Goal: Communication & Community: Answer question/provide support

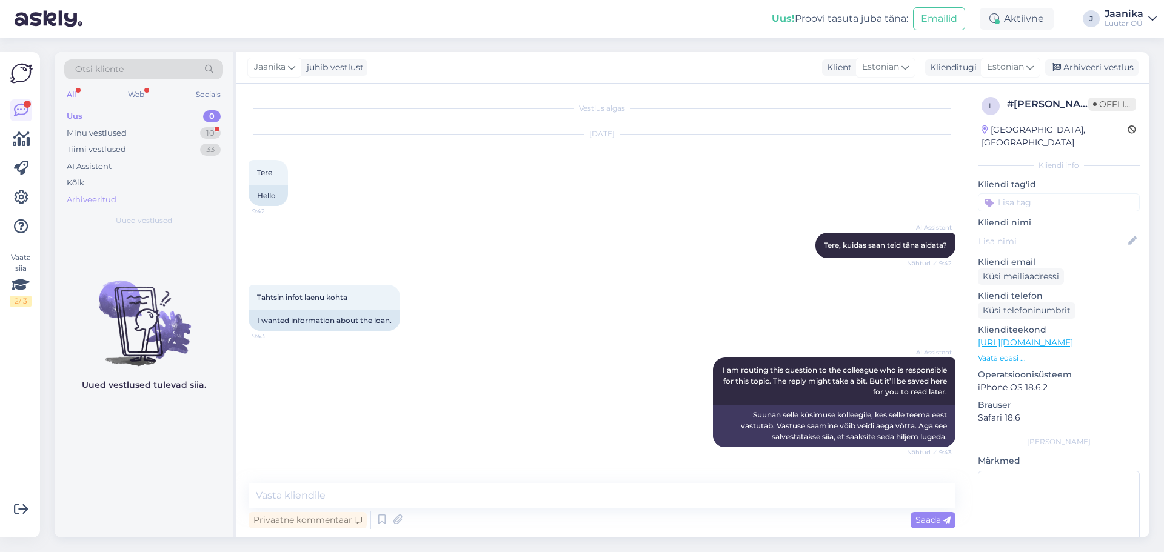
scroll to position [355, 0]
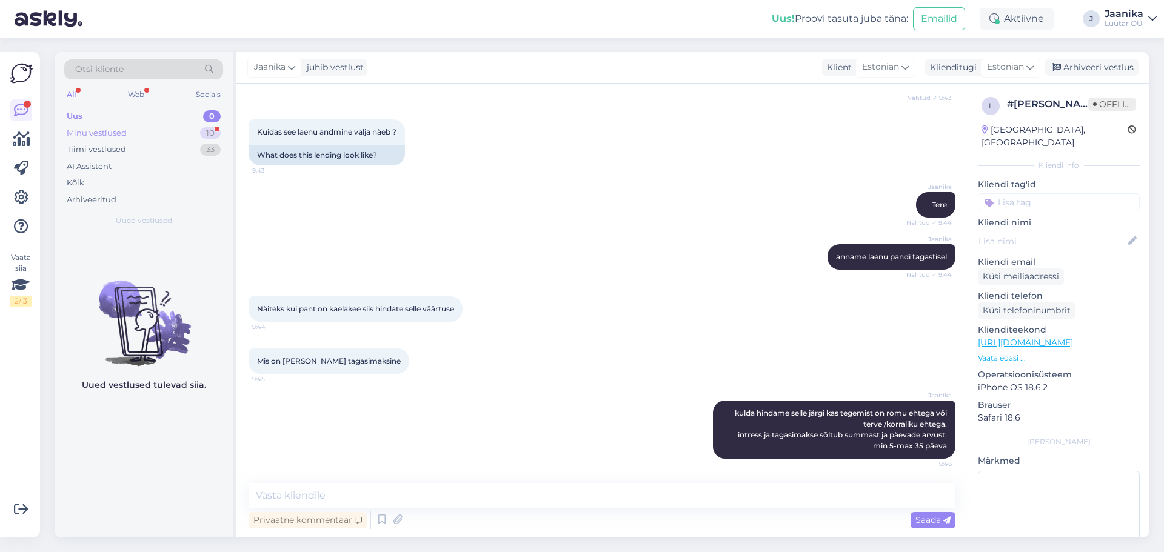
click at [107, 133] on div "Minu vestlused" at bounding box center [97, 133] width 60 height 12
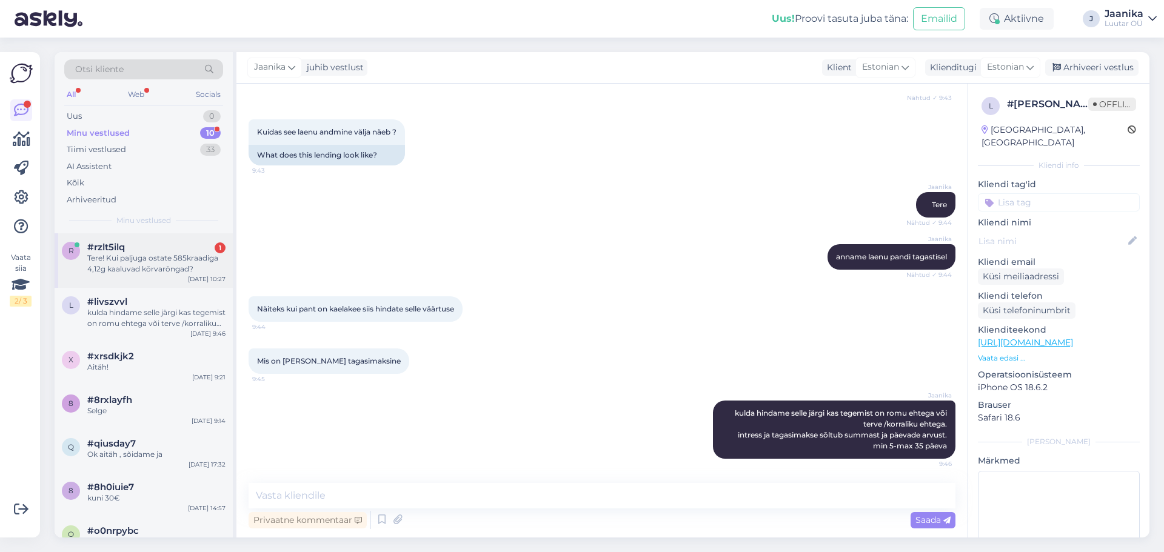
click at [121, 262] on div "Tere! Kui paljuga ostate 585kraadiga 4,12g kaaluvad kõrvarõngad?" at bounding box center [156, 264] width 138 height 22
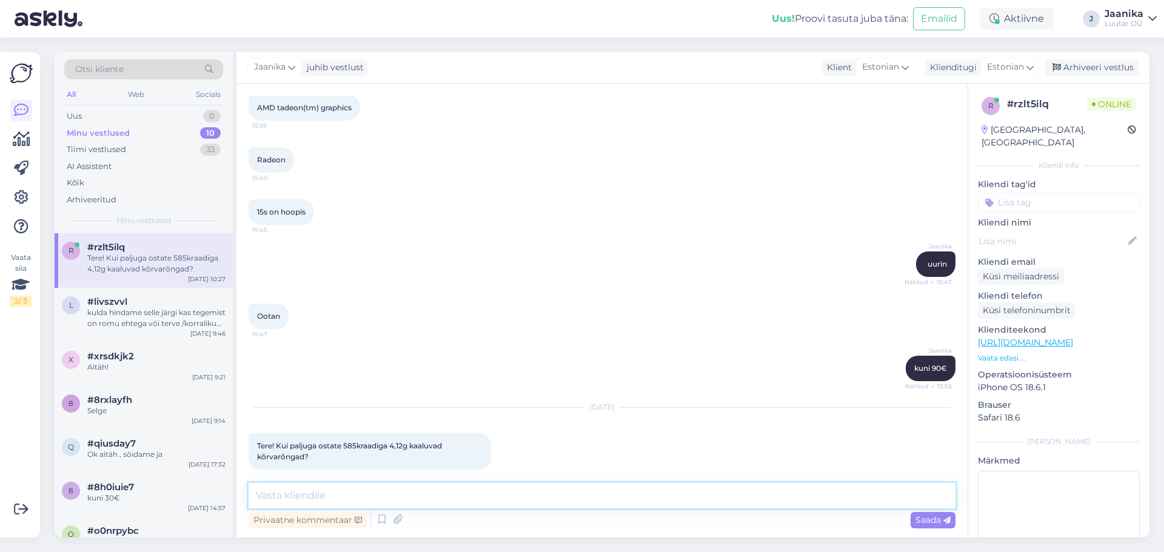
click at [405, 494] on textarea at bounding box center [601, 495] width 707 height 25
type textarea "Tere!"
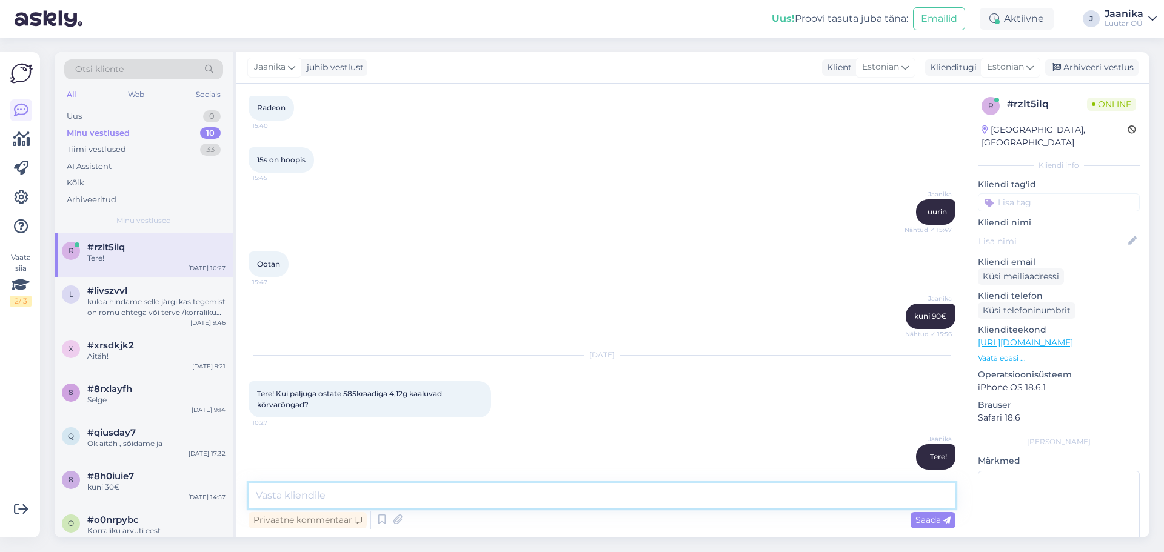
click at [381, 491] on textarea at bounding box center [601, 495] width 707 height 25
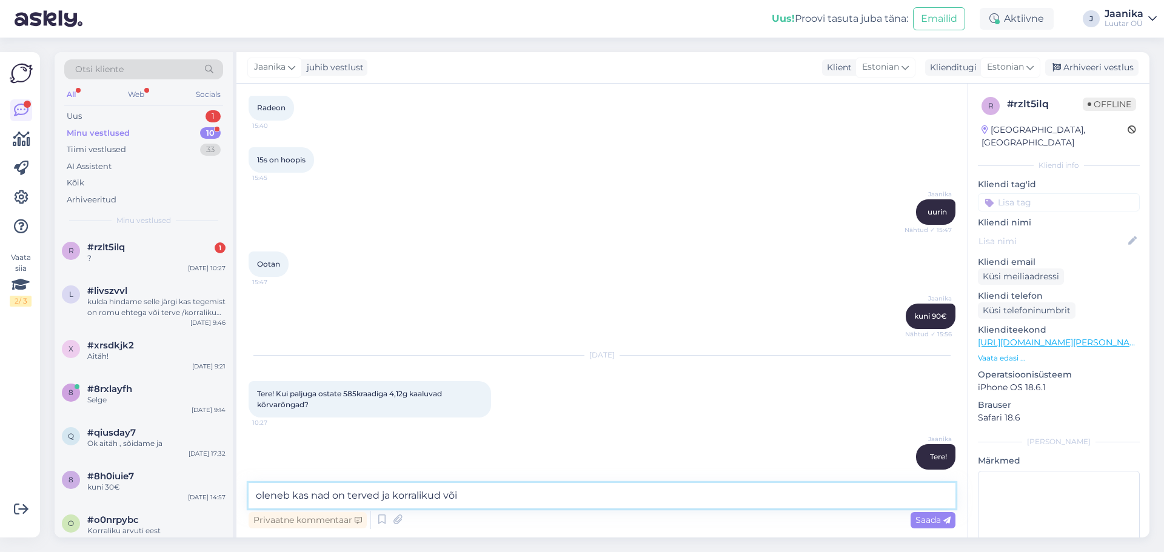
scroll to position [1287, 0]
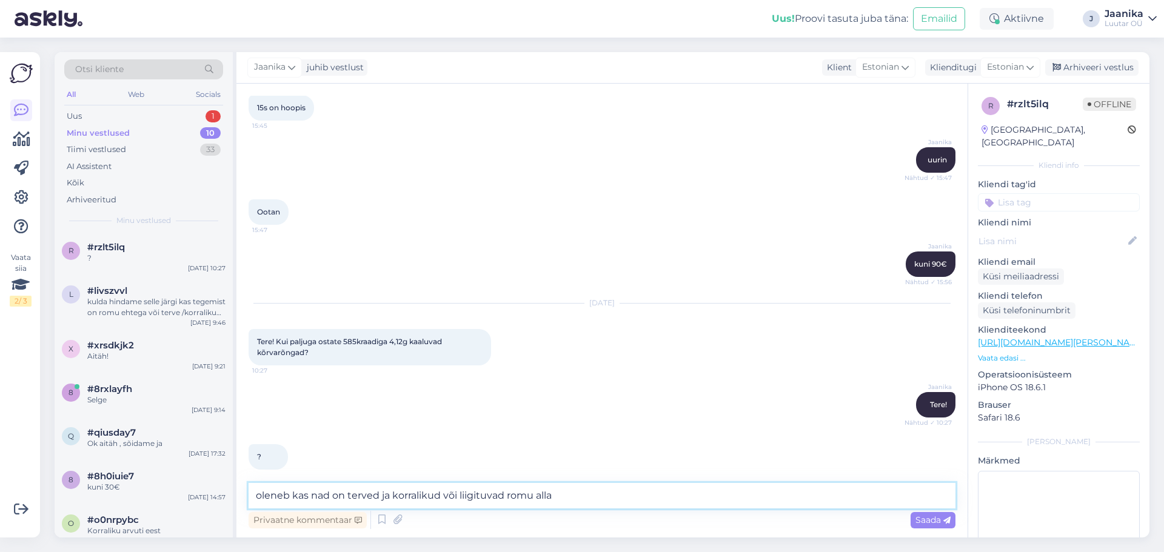
type textarea "oleneb kas nad on terved ja korralikud või liigituvad romu alla."
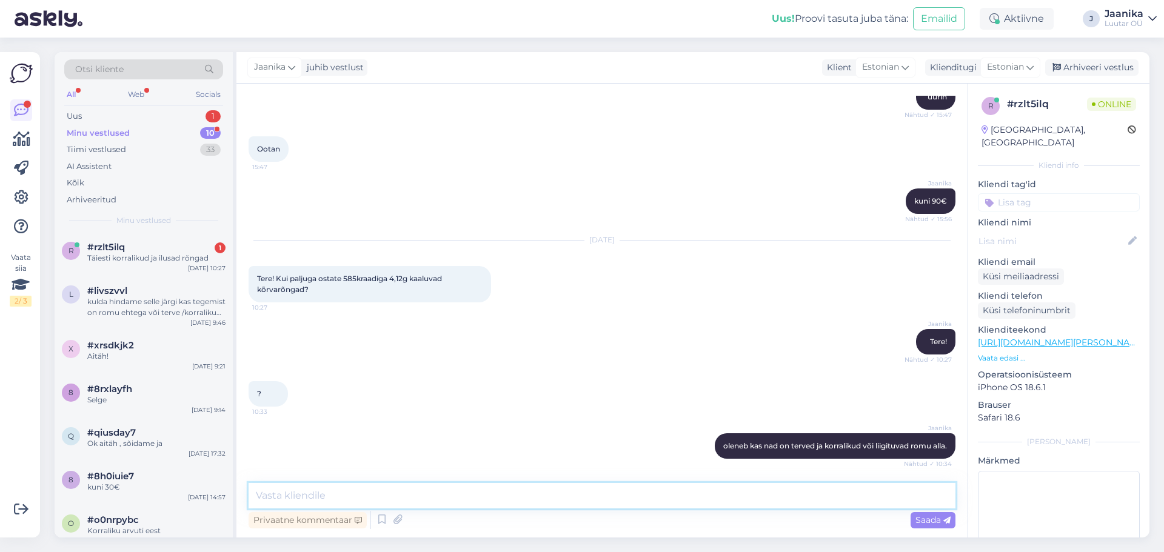
scroll to position [1402, 0]
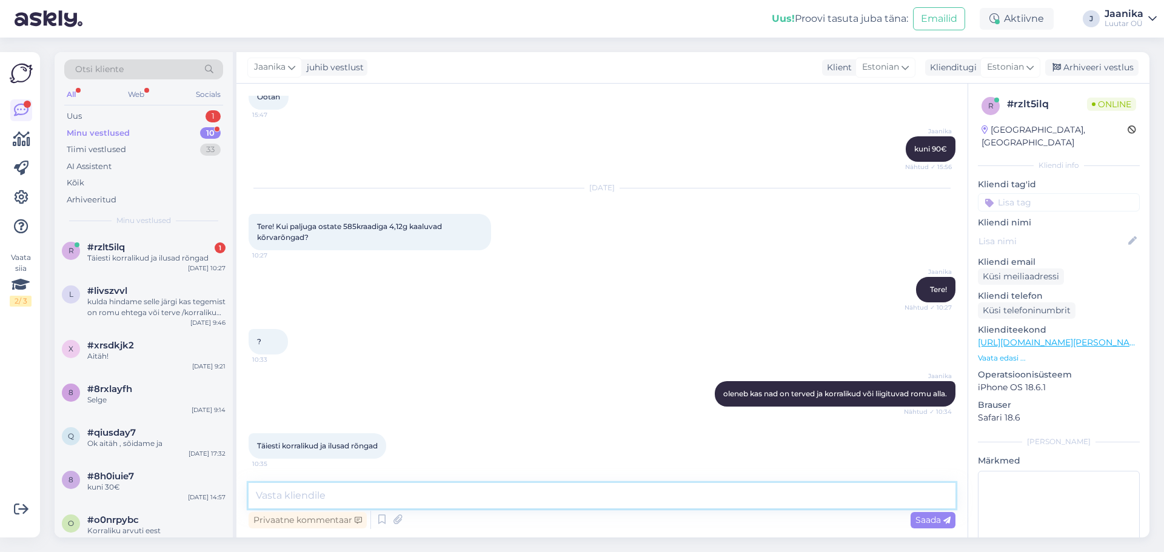
click at [339, 496] on textarea at bounding box center [601, 495] width 707 height 25
type textarea "siis saame pakkuda ehte hind ehk 585* 56.49€/g"
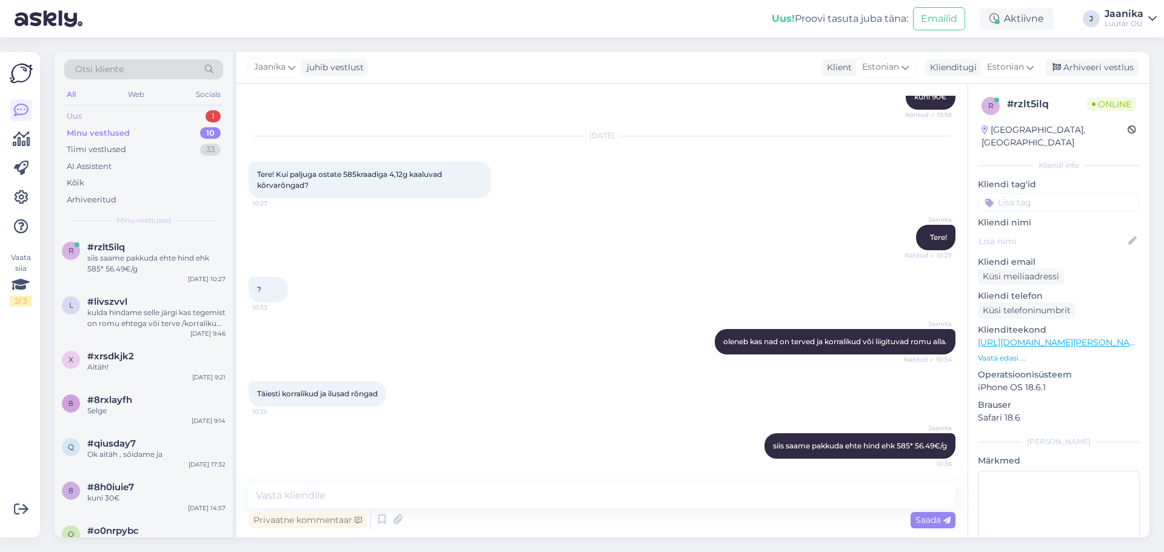
click at [89, 113] on div "Uus 1" at bounding box center [143, 116] width 159 height 17
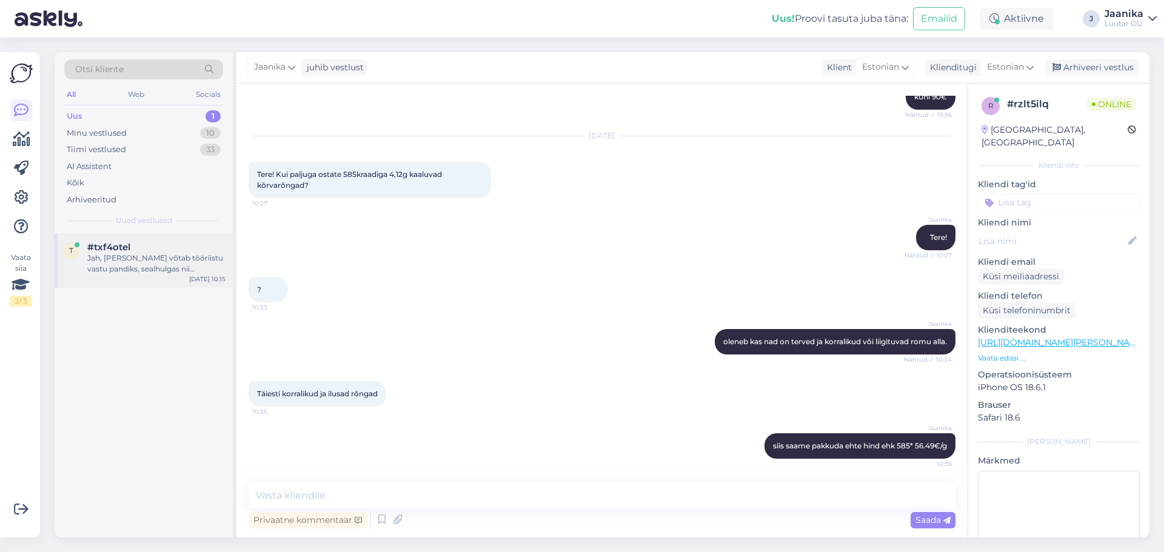
click at [134, 246] on div "#txf4otel" at bounding box center [156, 247] width 138 height 11
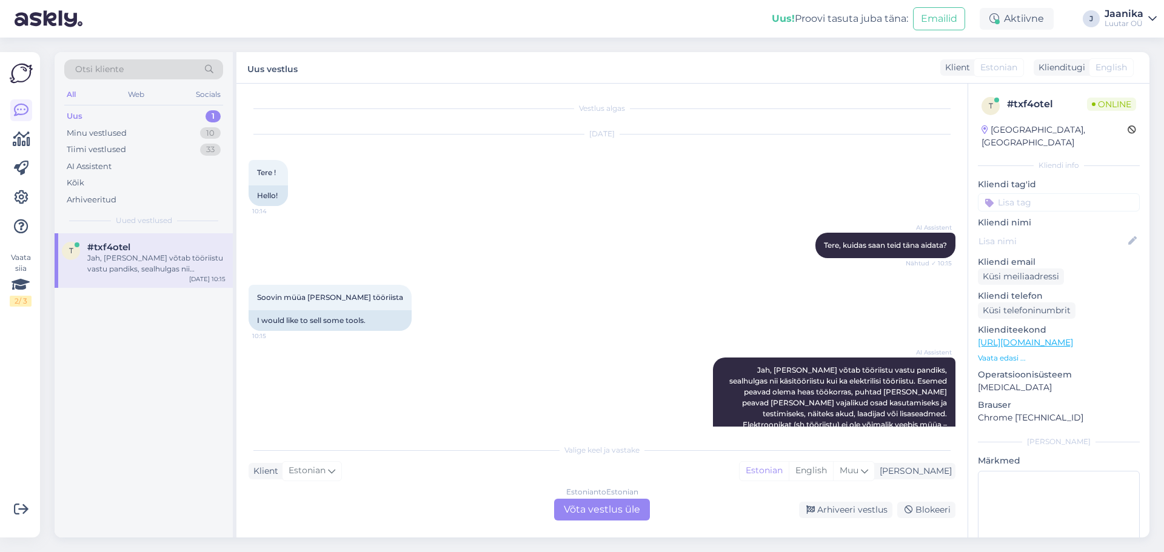
scroll to position [90, 0]
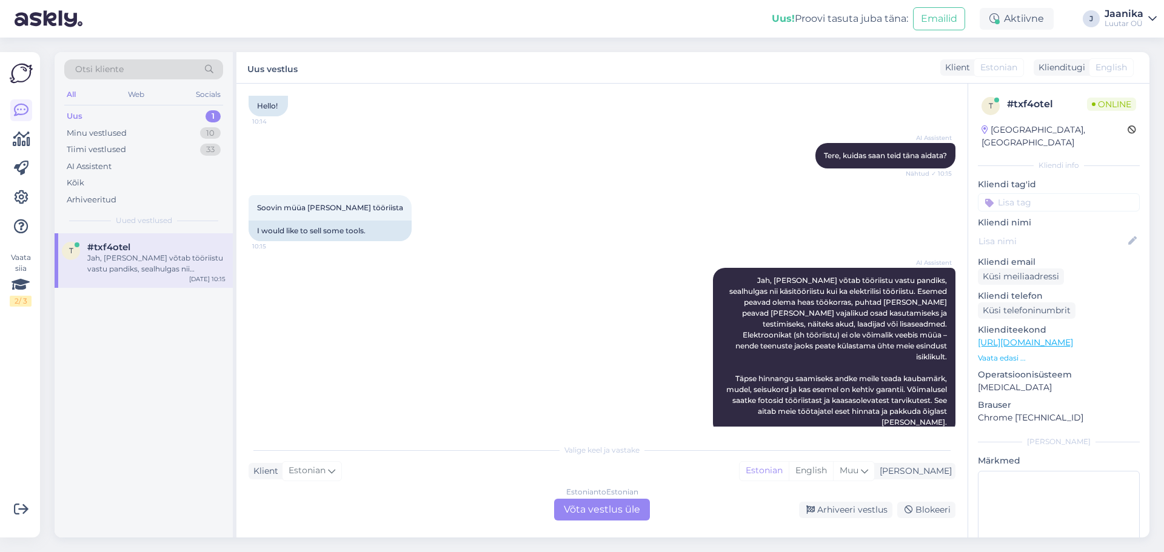
click at [618, 517] on div "Estonian to Estonian Võta vestlus üle" at bounding box center [602, 510] width 96 height 22
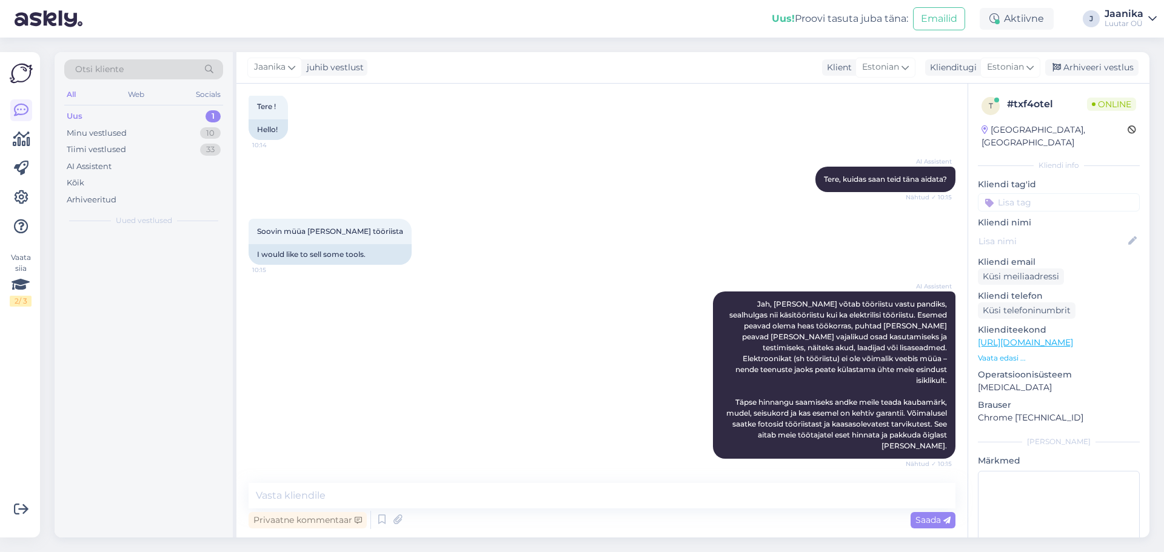
scroll to position [44, 0]
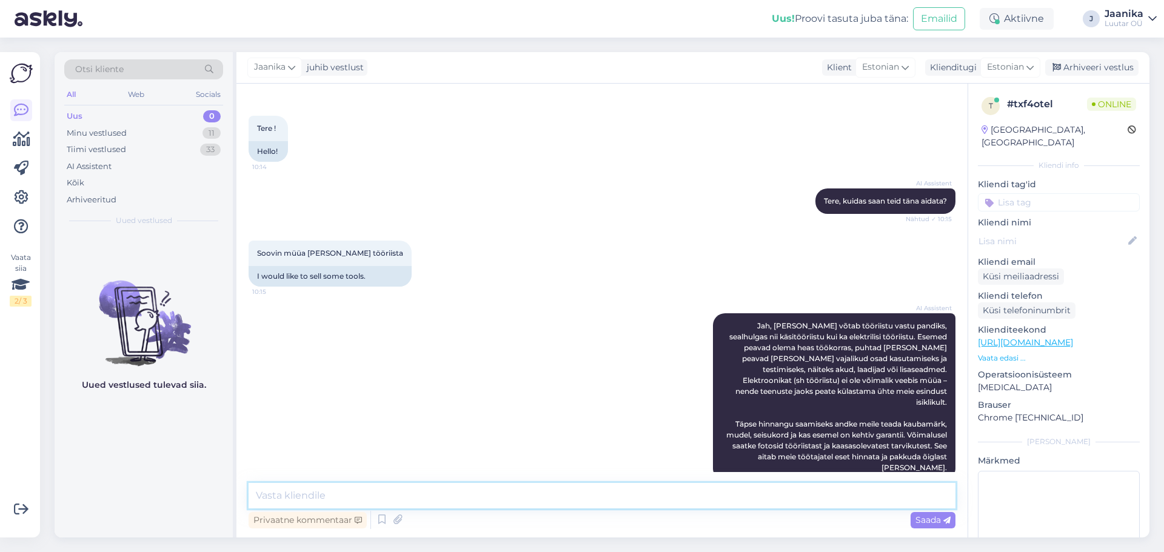
click at [370, 496] on textarea at bounding box center [601, 495] width 707 height 25
type textarea "Tere"
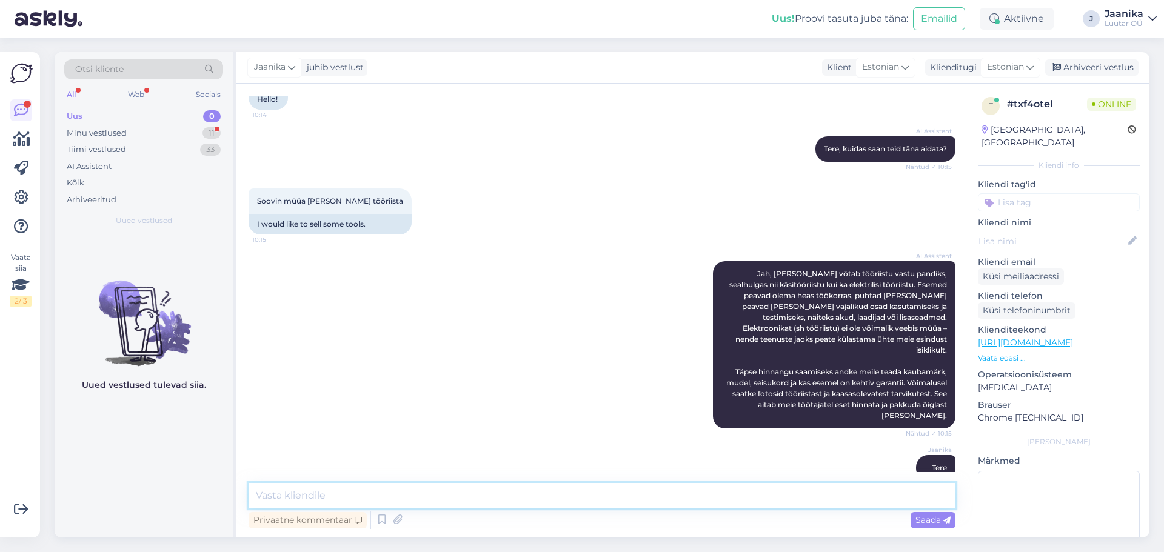
scroll to position [148, 0]
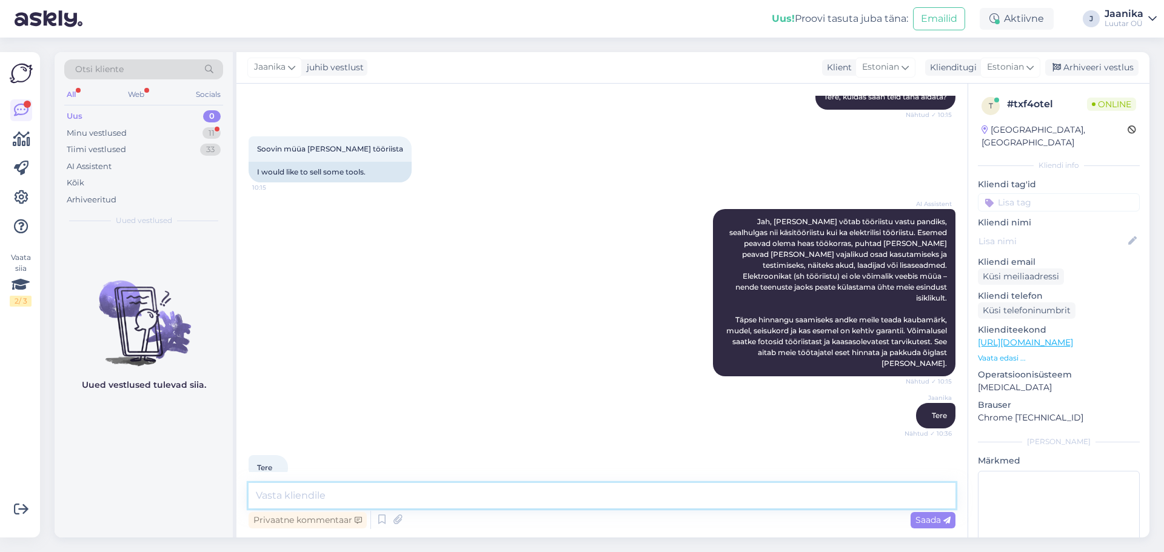
click at [440, 501] on textarea at bounding box center [601, 495] width 707 height 25
type textarea "kui soovite hinnapakkumist siis oleks vaja täpseid mudelid"
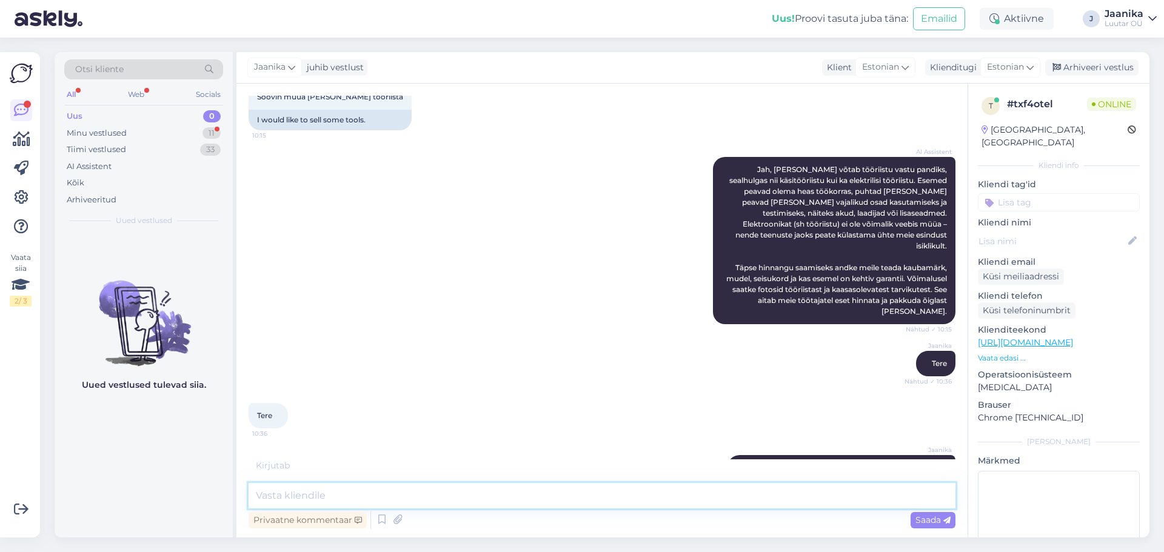
scroll to position [305, 0]
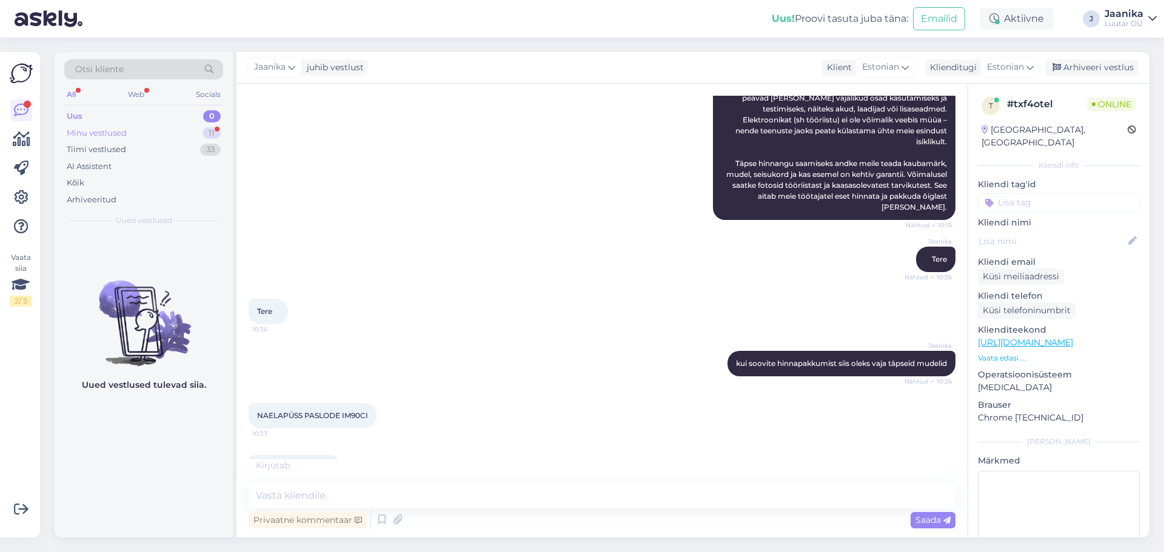
click at [109, 130] on div "Minu vestlused" at bounding box center [97, 133] width 60 height 12
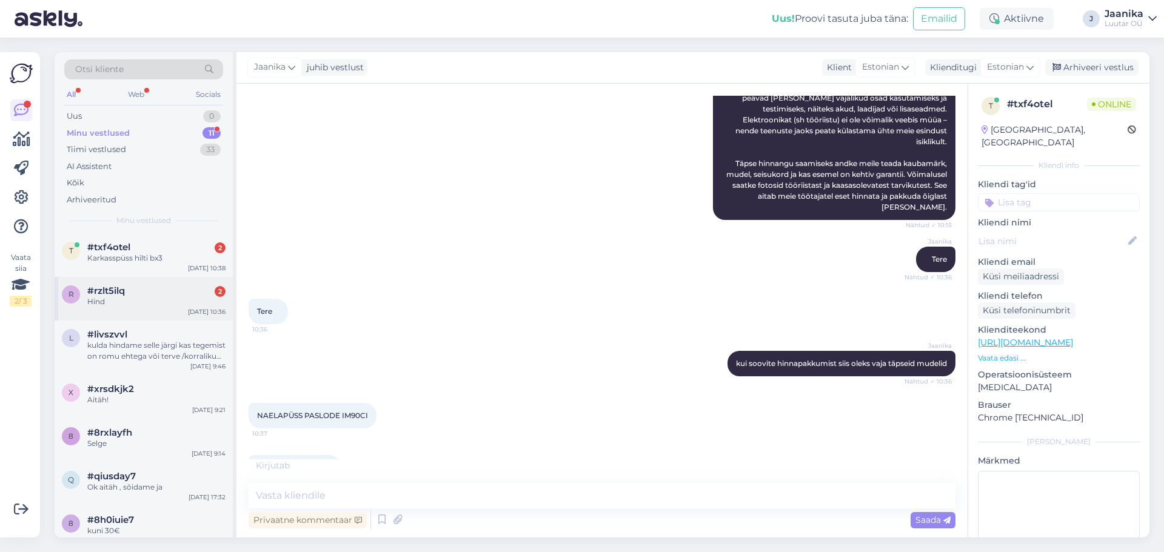
click at [103, 298] on div "Hind" at bounding box center [156, 301] width 138 height 11
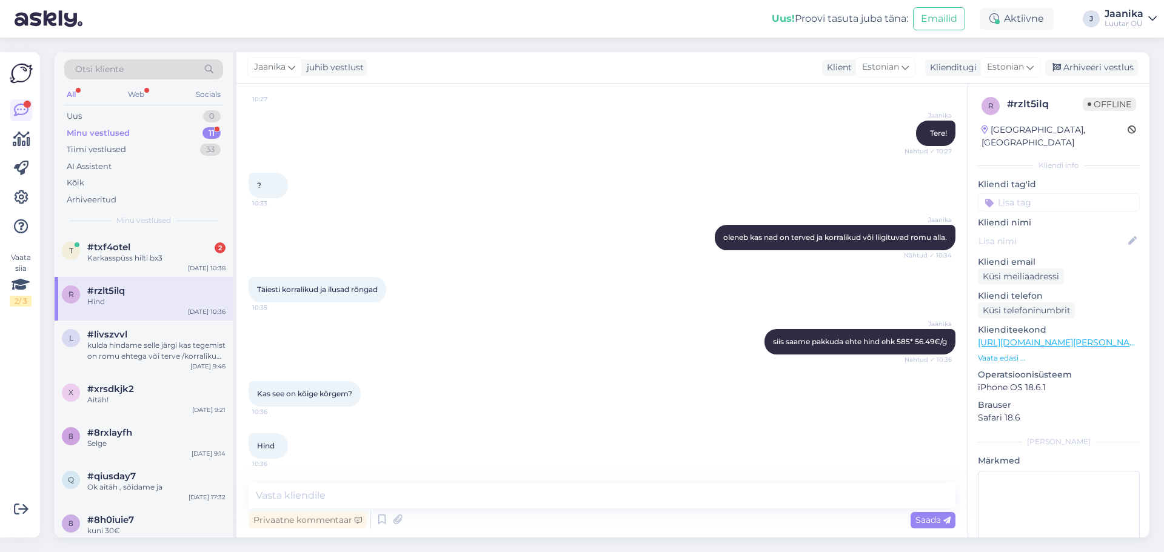
scroll to position [1558, 0]
click at [355, 501] on textarea at bounding box center [601, 495] width 707 height 25
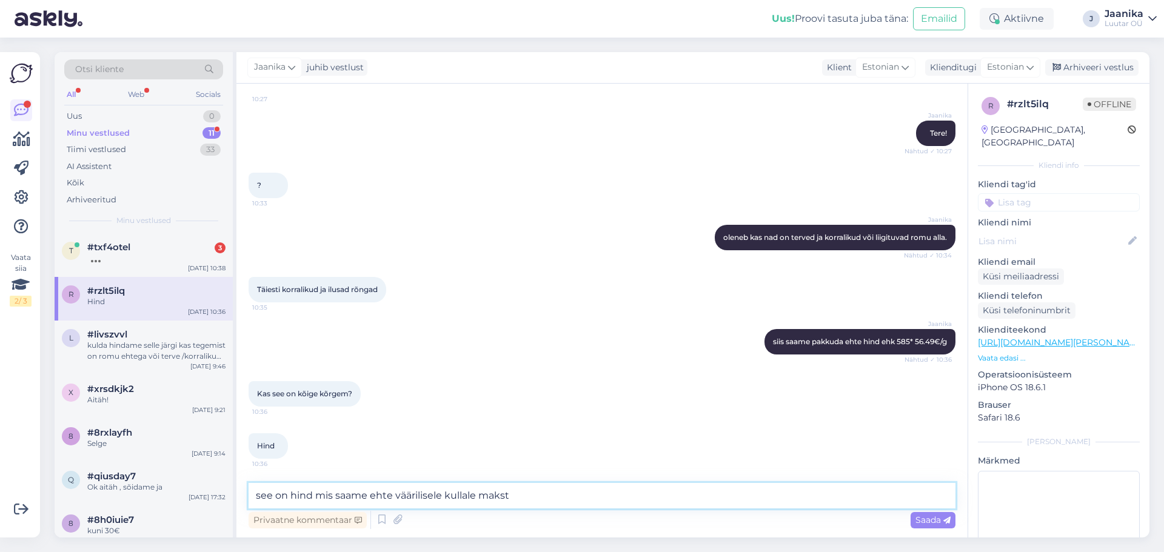
type textarea "see on hind mis saame ehte väärilisele kullale maksta"
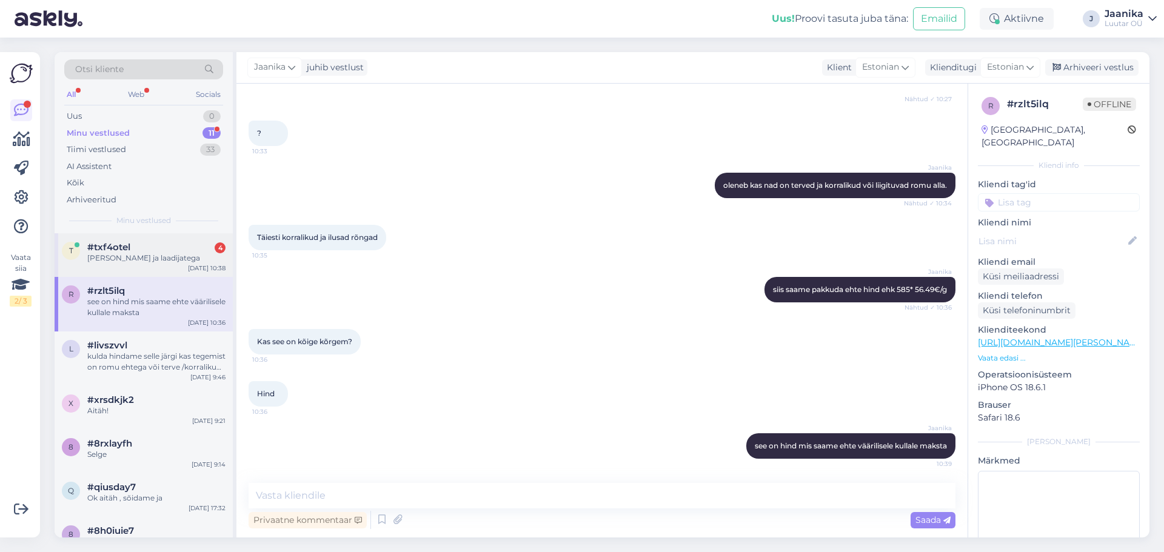
click at [128, 256] on div "[PERSON_NAME] ja laadijatega" at bounding box center [156, 258] width 138 height 11
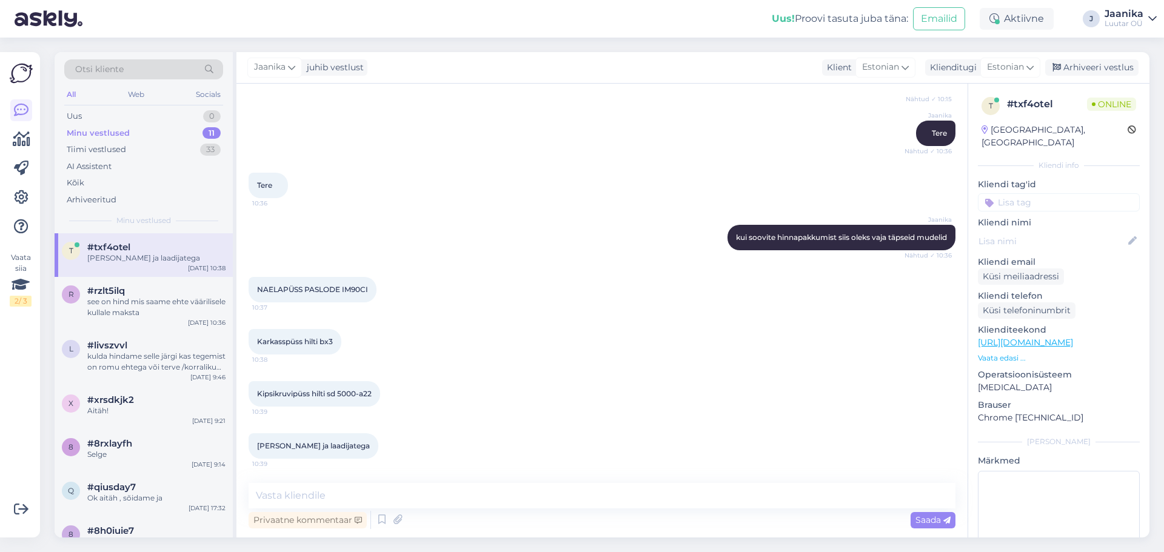
scroll to position [409, 0]
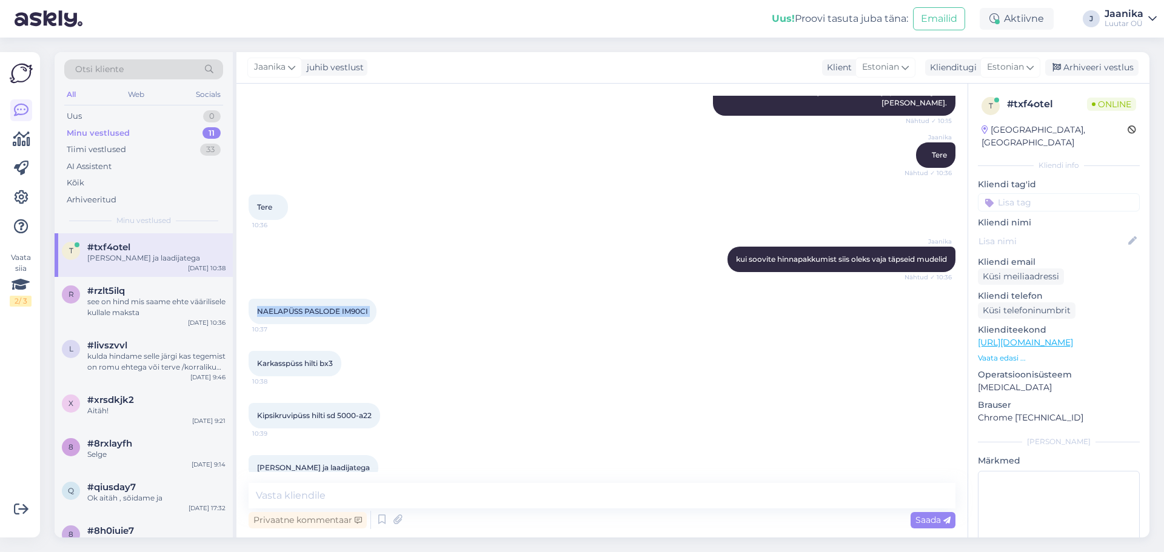
drag, startPoint x: 259, startPoint y: 290, endPoint x: 382, endPoint y: 289, distance: 123.0
click at [376, 299] on div "NAELAPÜSS PASLODE IM90CI 10:37" at bounding box center [312, 311] width 128 height 25
copy div "NAELAPÜSS PASLODE IM90CI 10:37"
click at [290, 359] on span "Karkasspüss hilti bx3" at bounding box center [295, 363] width 76 height 9
drag, startPoint x: 272, startPoint y: 341, endPoint x: 334, endPoint y: 344, distance: 62.5
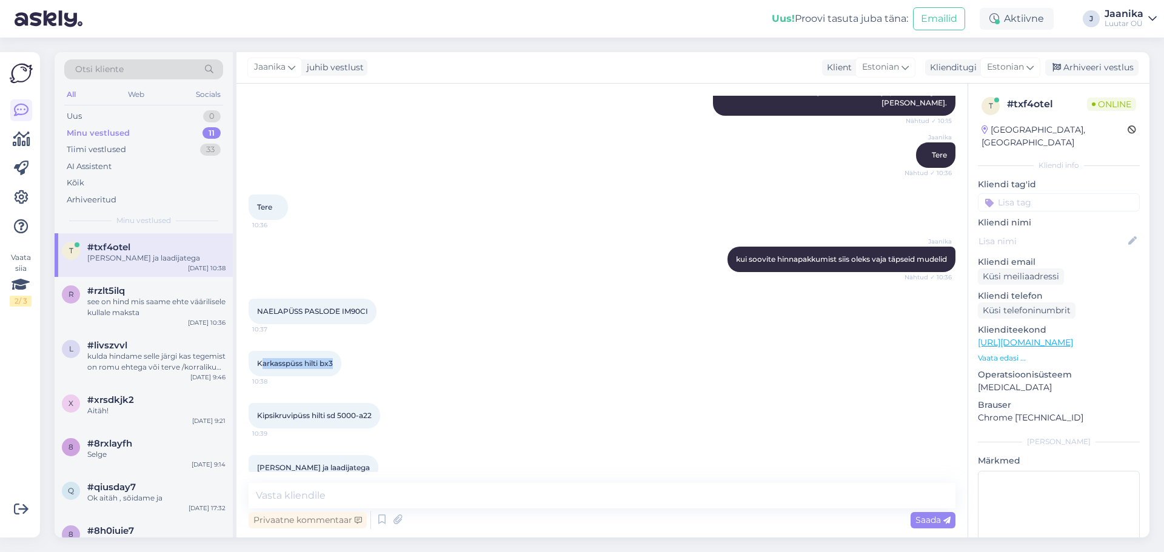
click at [334, 351] on div "Karkasspüss hilti bx3 10:38" at bounding box center [294, 363] width 93 height 25
drag, startPoint x: 279, startPoint y: 343, endPoint x: 268, endPoint y: 343, distance: 10.9
click at [278, 359] on span "Karkasspüss hilti bx3" at bounding box center [295, 363] width 76 height 9
click at [258, 359] on span "Karkasspüss hilti bx3" at bounding box center [295, 363] width 76 height 9
drag, startPoint x: 258, startPoint y: 340, endPoint x: 331, endPoint y: 342, distance: 72.8
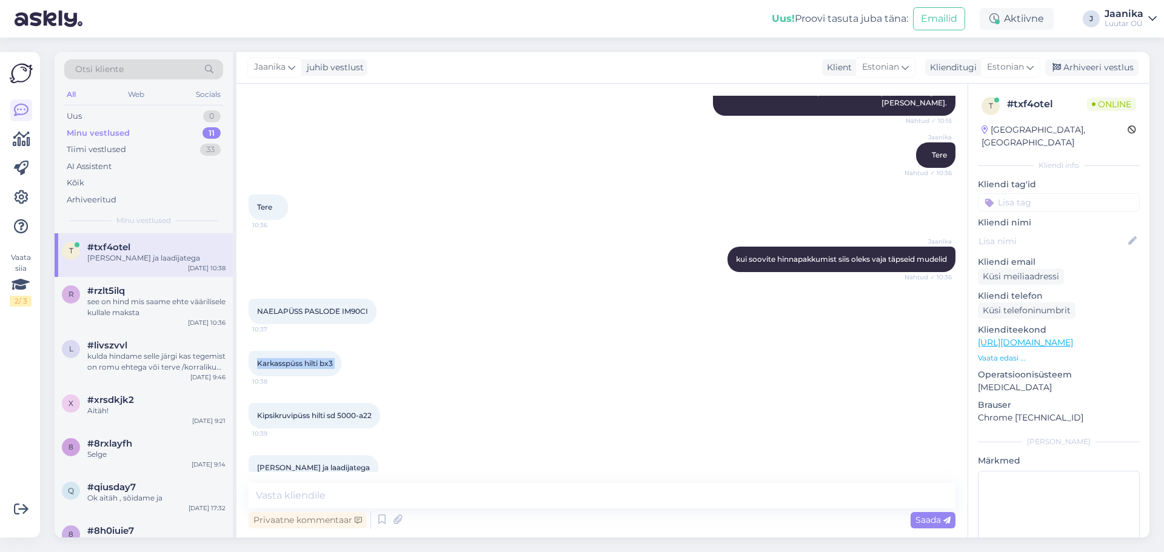
click at [331, 359] on span "Karkasspüss hilti bx3" at bounding box center [295, 363] width 76 height 9
copy div "Karkasspüss hilti bx3 10:38"
click at [288, 411] on span "Kipsikruvipüss hilti sd 5000-a22" at bounding box center [314, 415] width 115 height 9
drag, startPoint x: 258, startPoint y: 390, endPoint x: 389, endPoint y: 392, distance: 131.5
click at [380, 403] on div "Kipsikruvipüss hilti sd 5000-a22 10:39" at bounding box center [314, 415] width 132 height 25
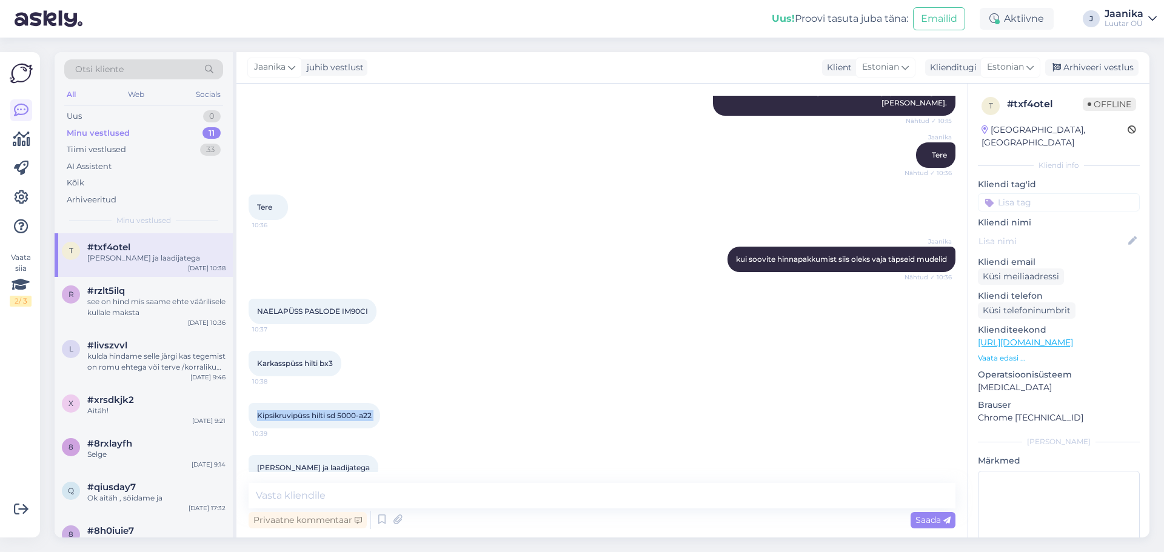
copy div "Kipsikruvipüss hilti sd 5000-a22 10:39"
drag, startPoint x: 327, startPoint y: 452, endPoint x: 286, endPoint y: 450, distance: 40.7
click at [325, 455] on div "[PERSON_NAME] ja laadijatega 10:39" at bounding box center [313, 467] width 130 height 25
drag, startPoint x: 259, startPoint y: 443, endPoint x: 356, endPoint y: 448, distance: 97.1
click at [356, 455] on div "[PERSON_NAME] ja laadijatega 10:39" at bounding box center [313, 467] width 130 height 25
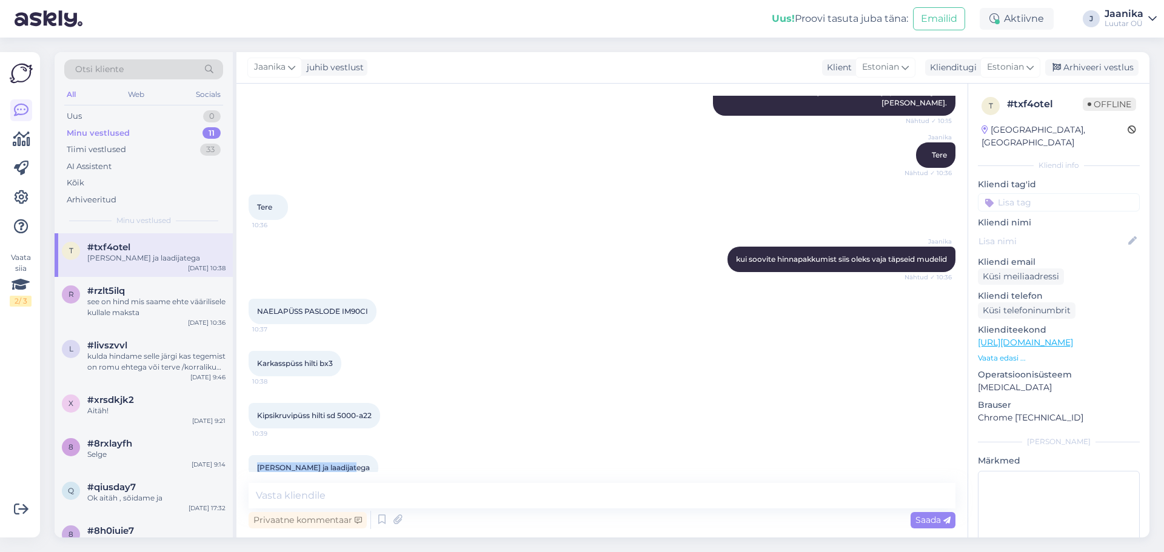
copy span "[PERSON_NAME] ja laadijatega"
click at [426, 492] on textarea at bounding box center [601, 495] width 707 height 25
type textarea "uurin"
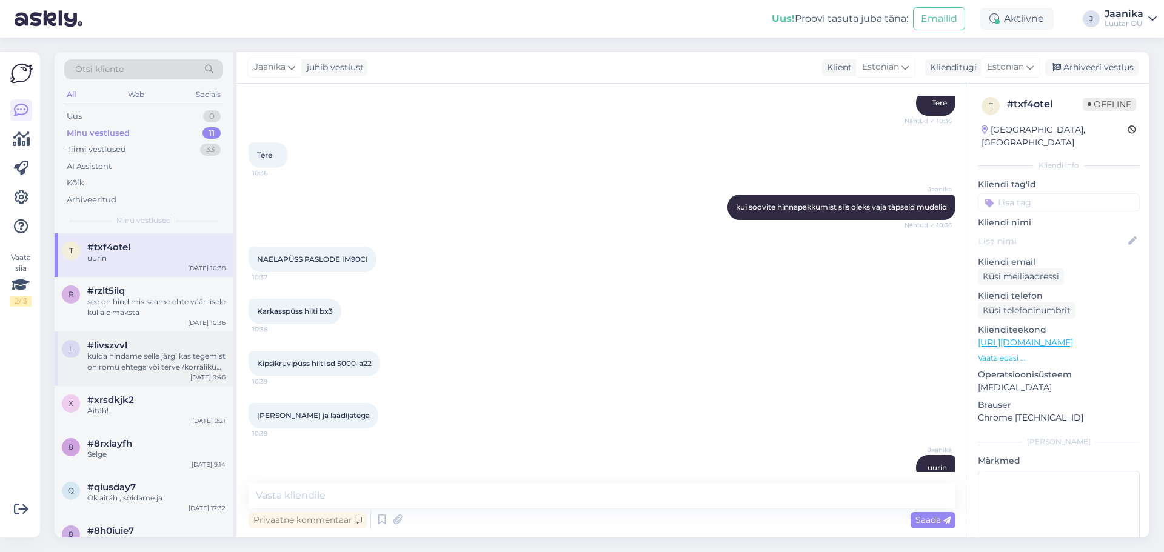
click at [141, 365] on div "kulda hindame selle järgi kas tegemist on romu ehtega või terve /korraliku ehte…" at bounding box center [156, 362] width 138 height 22
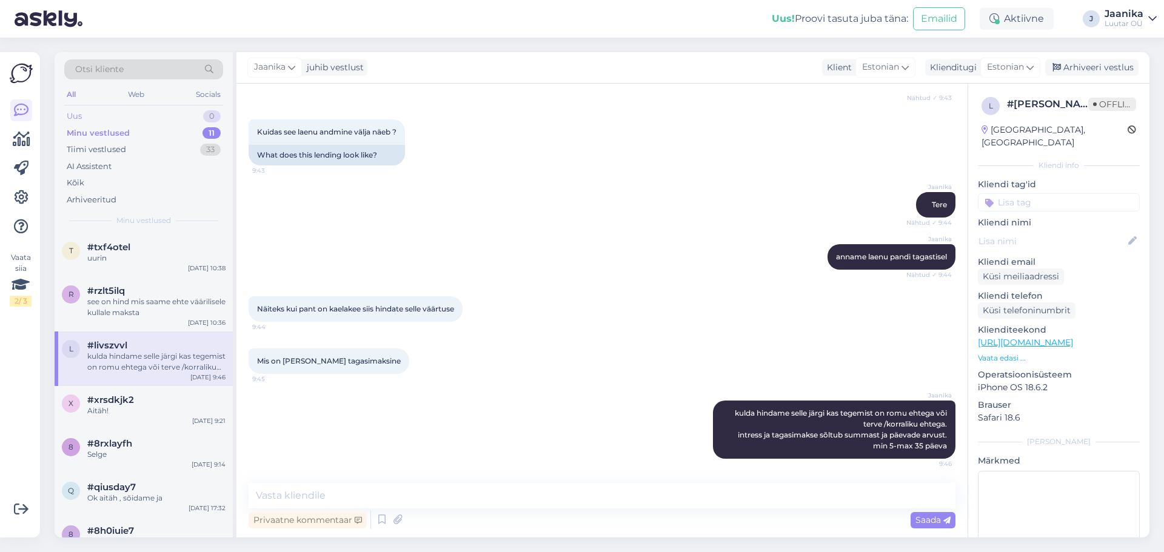
click at [111, 111] on div "Uus 0" at bounding box center [143, 116] width 159 height 17
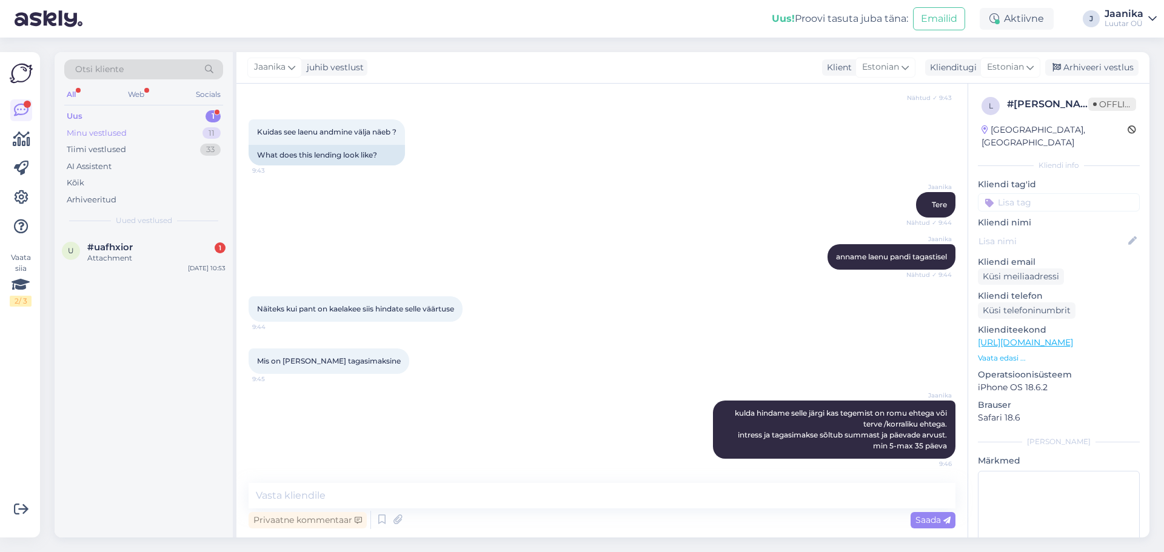
click at [84, 134] on div "Minu vestlused" at bounding box center [97, 133] width 60 height 12
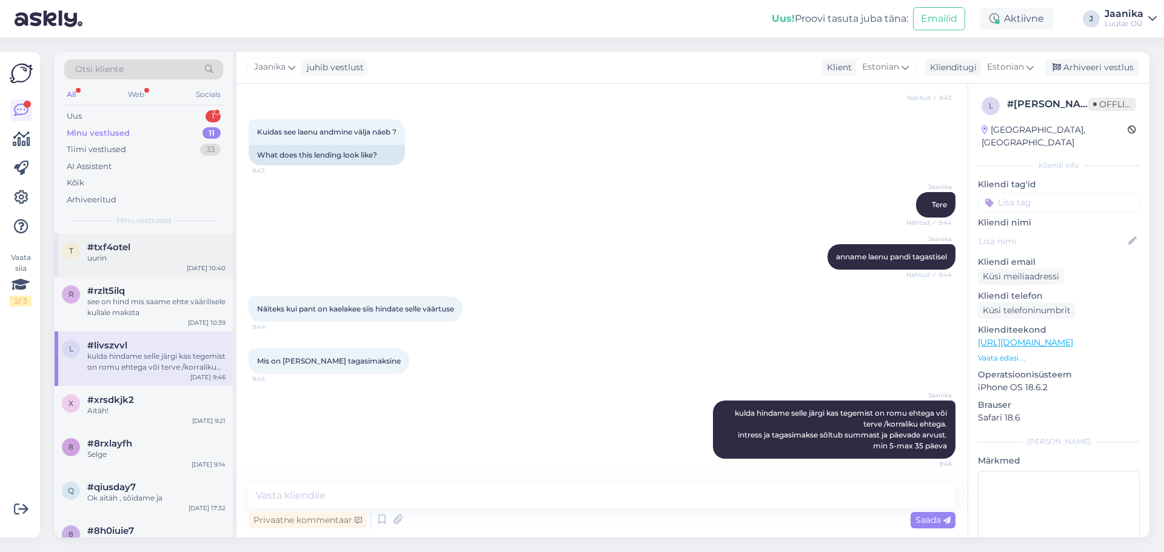
click at [107, 254] on div "uurin" at bounding box center [156, 258] width 138 height 11
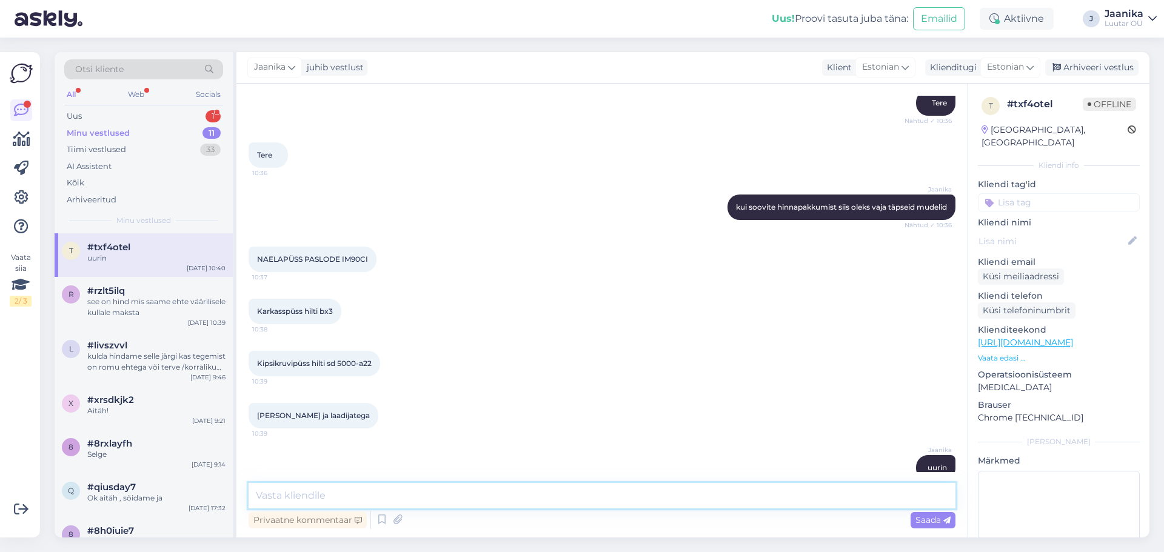
click at [376, 493] on textarea at bounding box center [601, 495] width 707 height 25
paste textarea "NAELAPÜSS PASLODE IM90CI kuni 230€ Karkasspüss hilti bx3 kuni 300€ Kipsikruvipü…"
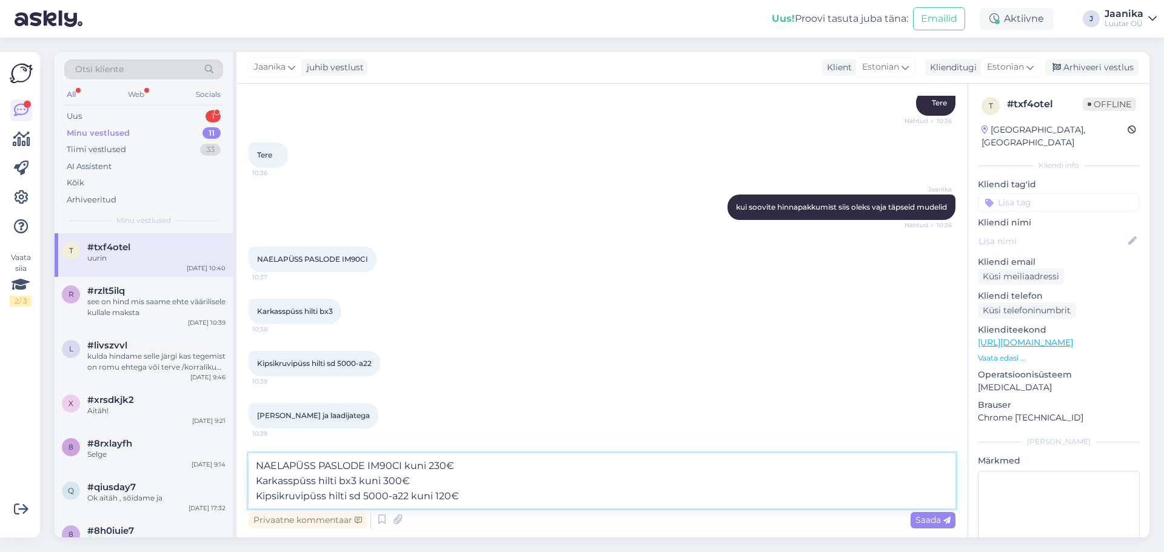
click at [389, 481] on textarea "NAELAPÜSS PASLODE IM90CI kuni 230€ Karkasspüss hilti bx3 kuni 300€ Kipsikruvipü…" at bounding box center [601, 480] width 707 height 55
click at [339, 473] on textarea "NAELAPÜSS PASLODE IM90CI kuni 230€ Karkasspüss hilti bx3 kuni 200€ Kipsikruvipü…" at bounding box center [601, 480] width 707 height 55
click at [440, 465] on textarea "NAELAPÜSS PASLODE IM90CI kuni 230€ Karkasspüss hilti bx3 kuni 200€ Kipsikruvipü…" at bounding box center [601, 480] width 707 height 55
type textarea "NAELAPÜSS PASLODE IM90CI kuni 200€ Karkasspüss hilti bx3 kuni 200€ Kipsikruvipü…"
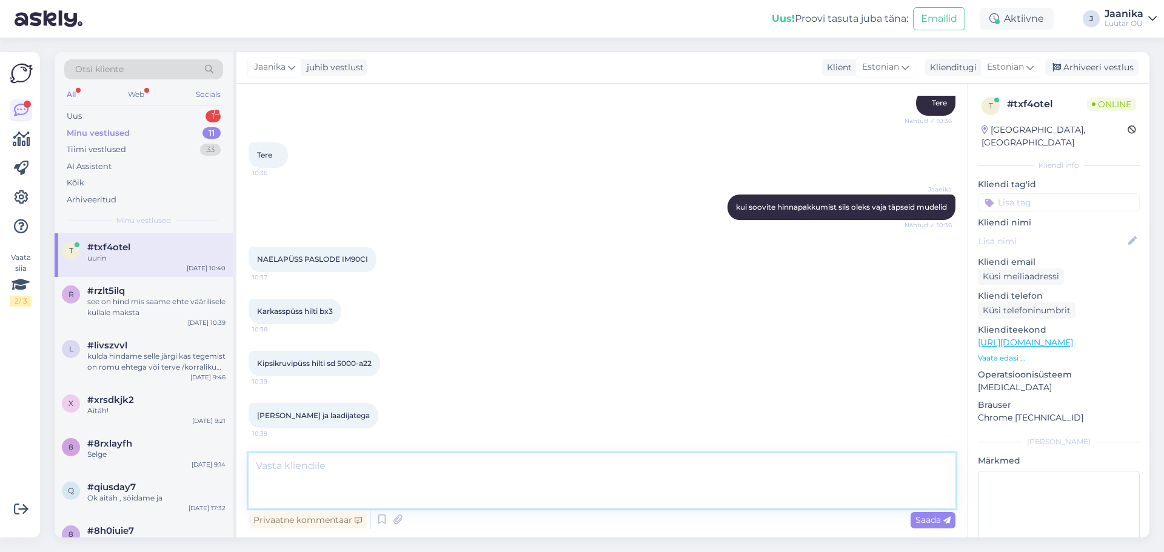
scroll to position [535, 0]
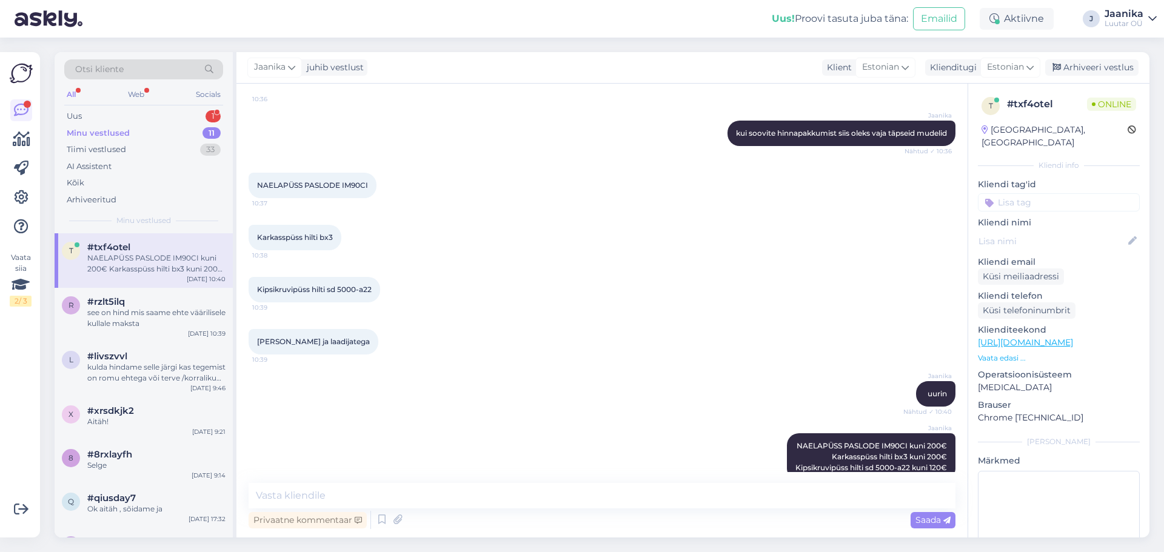
click at [117, 107] on div "Otsi kliente All Web Socials Uus 1 Minu vestlused 11 Tiimi vestlused 33 AI Assi…" at bounding box center [144, 142] width 178 height 181
click at [107, 119] on div "Uus 1" at bounding box center [143, 116] width 159 height 17
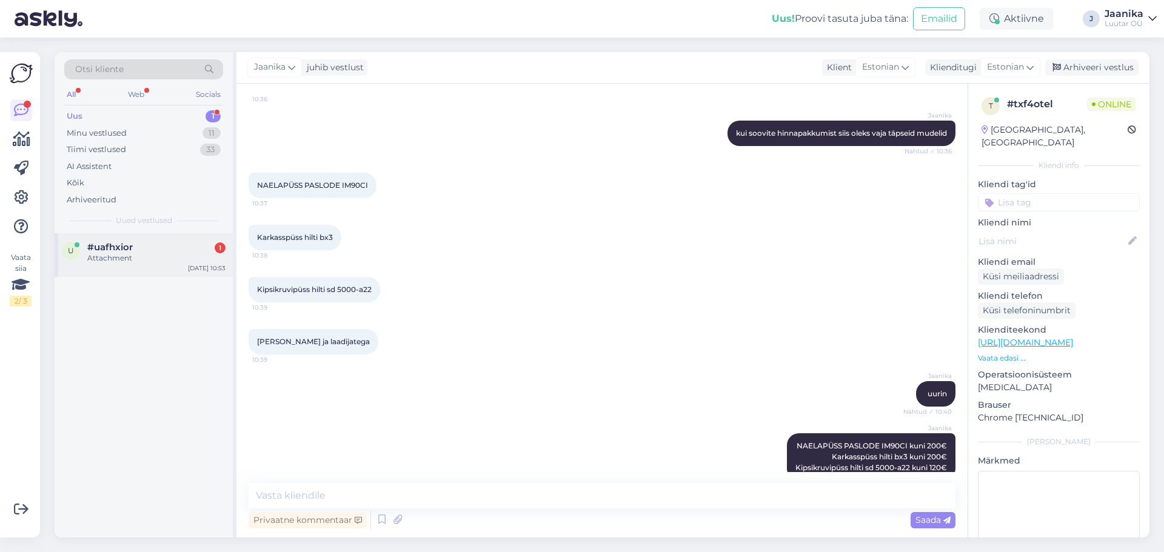
click at [123, 255] on div "Attachment" at bounding box center [156, 258] width 138 height 11
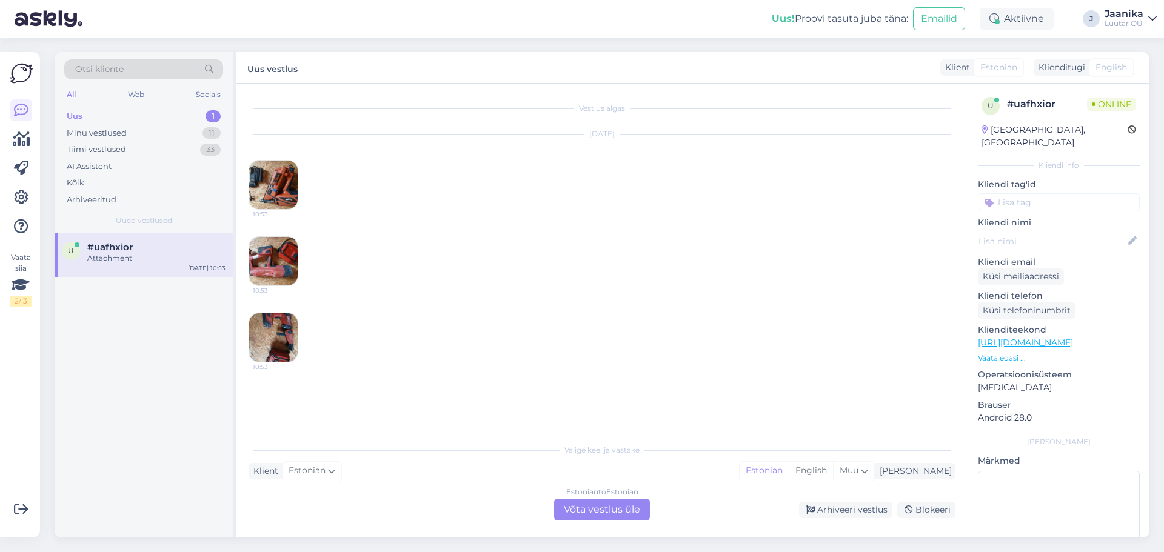
click at [589, 508] on div "Estonian to Estonian Võta vestlus üle" at bounding box center [602, 510] width 96 height 22
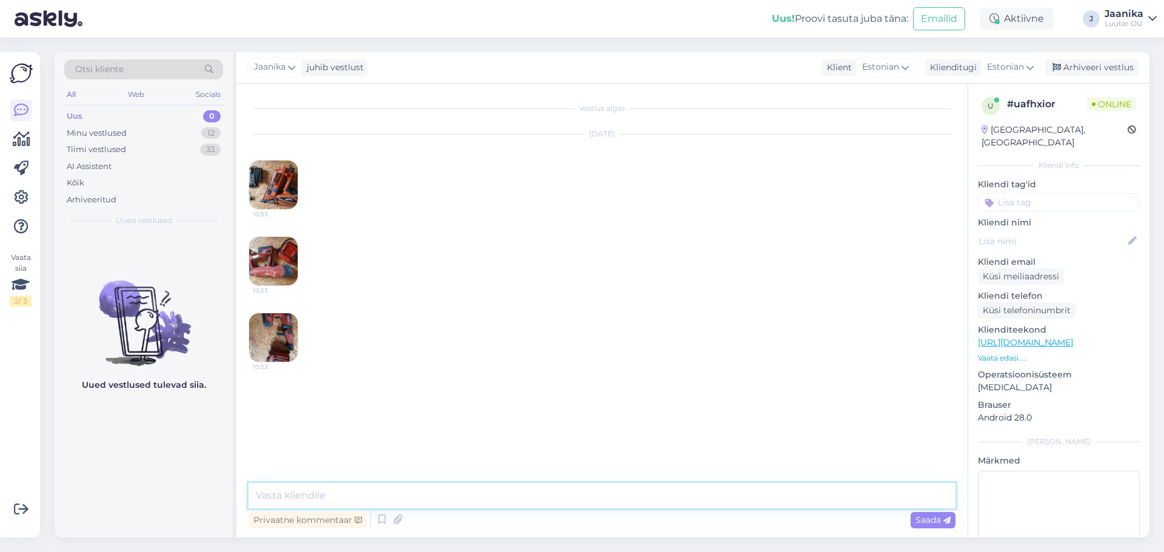
click at [431, 498] on textarea at bounding box center [601, 495] width 707 height 25
type textarea "Tere!"
click at [277, 187] on img at bounding box center [273, 185] width 48 height 48
click at [265, 270] on img at bounding box center [273, 261] width 48 height 48
click at [256, 346] on img at bounding box center [273, 337] width 48 height 48
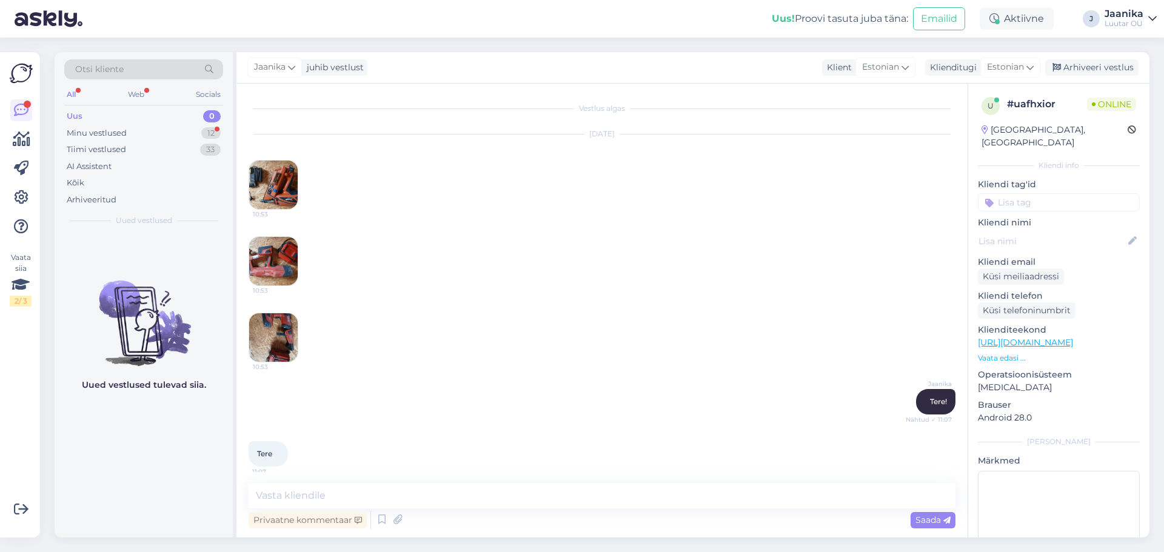
scroll to position [8, 0]
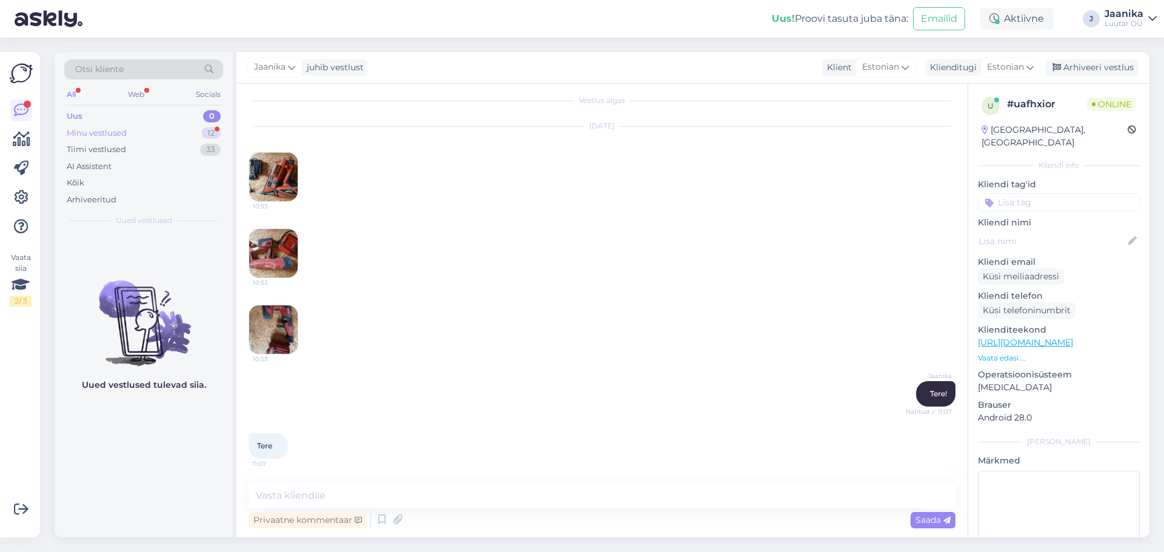
click at [127, 131] on div "Minu vestlused 12" at bounding box center [143, 133] width 159 height 17
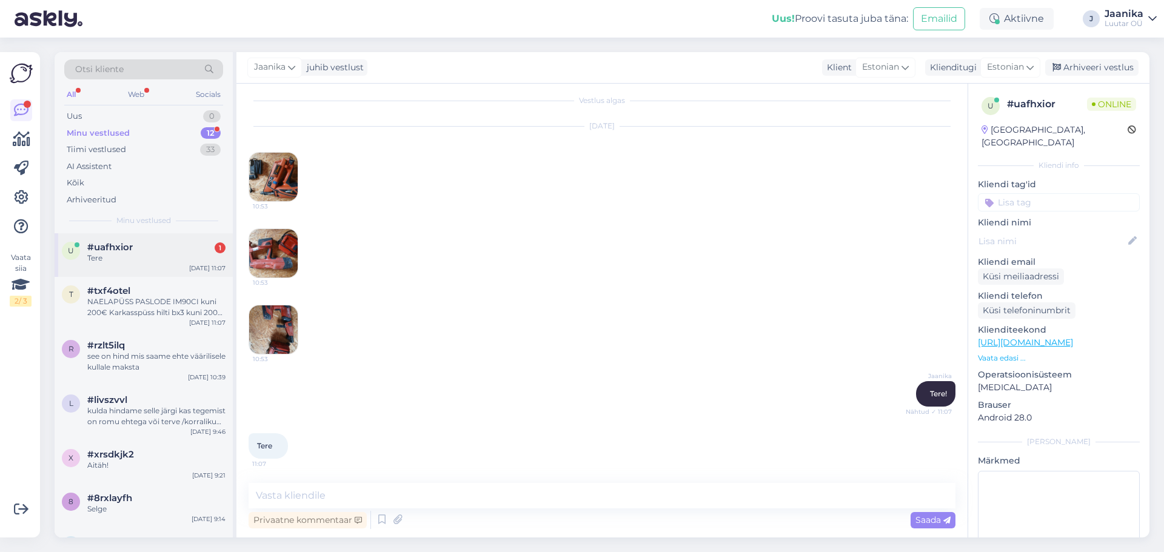
click at [122, 249] on span "#uafhxior" at bounding box center [109, 247] width 45 height 11
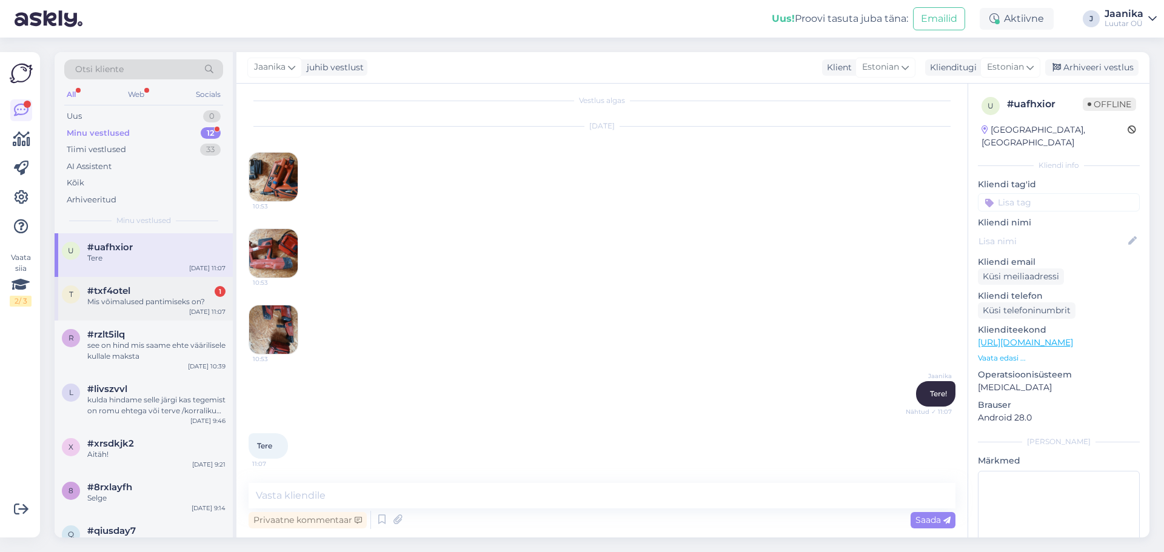
click at [150, 304] on div "Mis võimalused pantimiseks on?" at bounding box center [156, 301] width 138 height 11
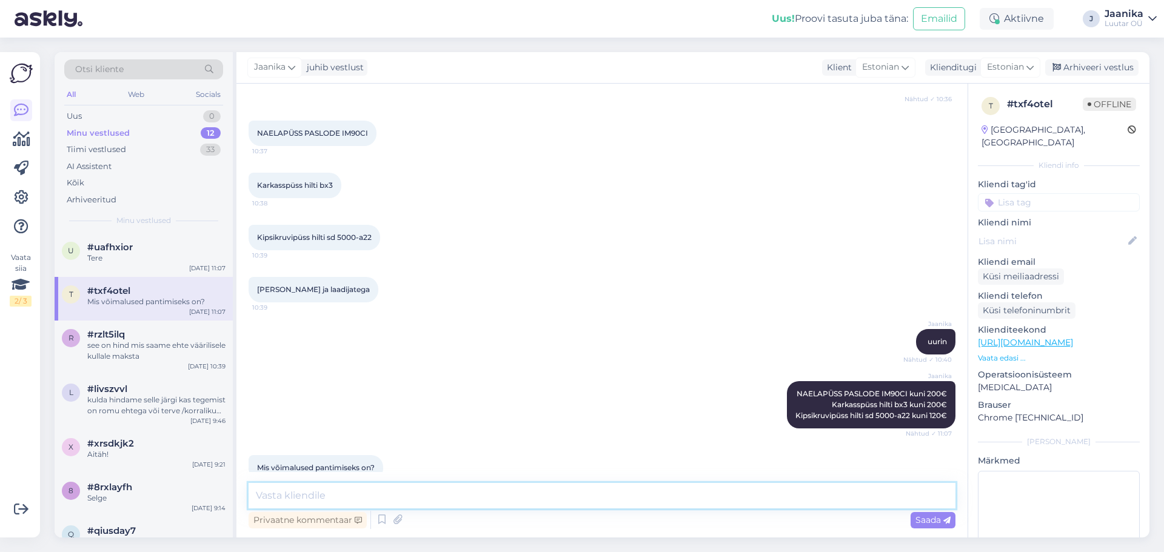
click at [279, 491] on textarea at bounding box center [601, 495] width 707 height 25
type textarea "teil on 20 võimalust valides sobilik esindus"
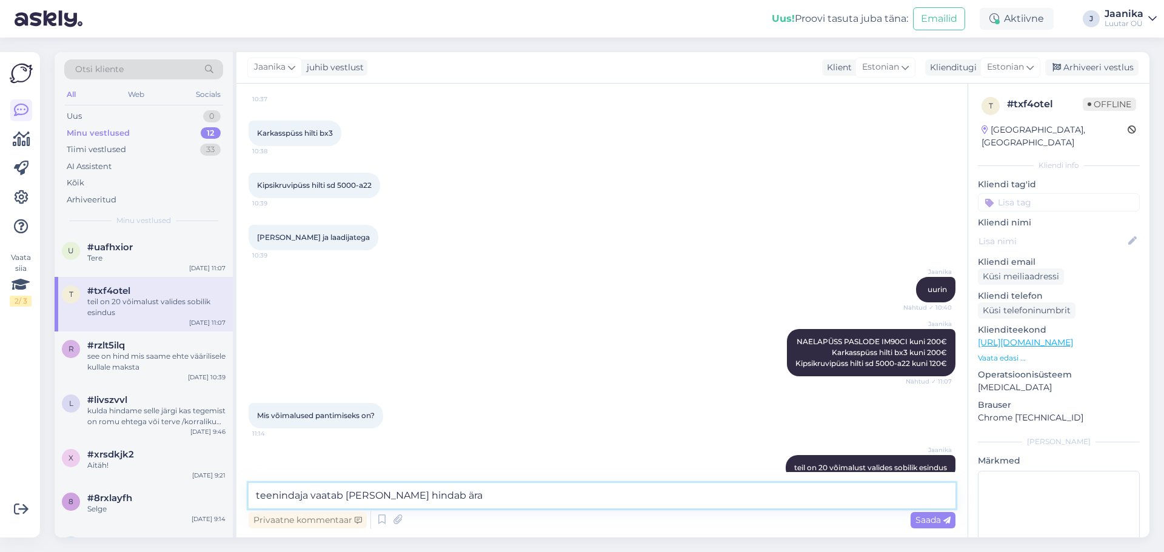
type textarea "teenindaja vaatab üle ja hindab ära."
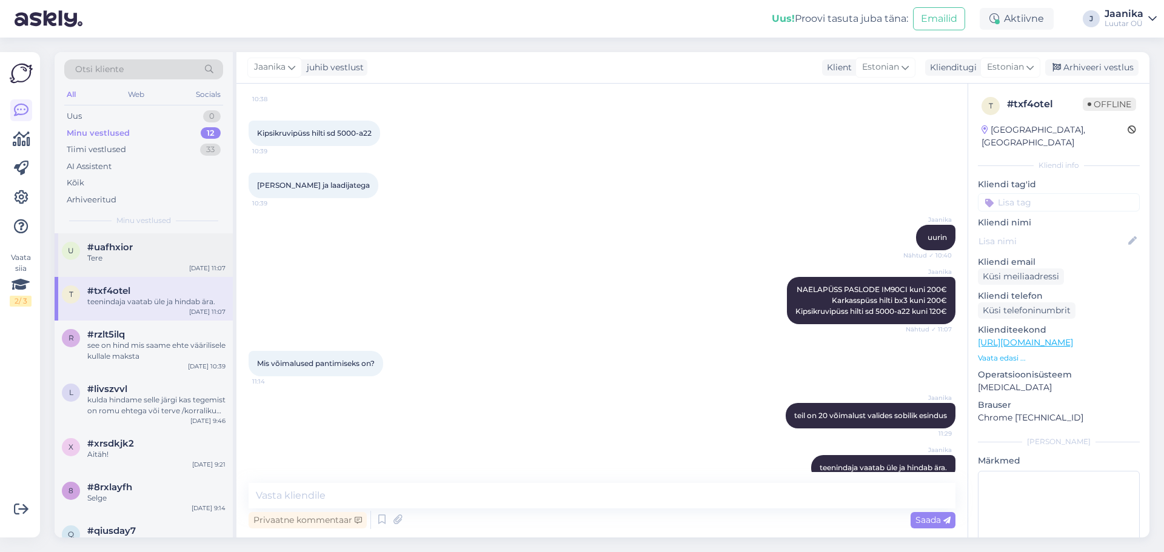
click at [145, 264] on div "u #uafhxior Tere [DATE] 11:07" at bounding box center [144, 255] width 178 height 44
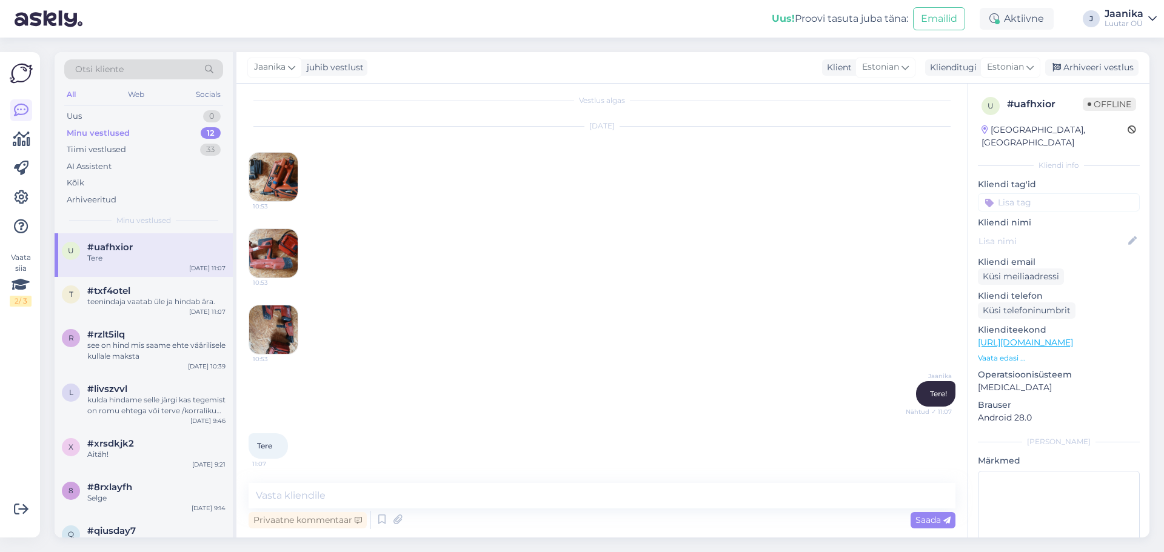
scroll to position [8, 0]
click at [282, 265] on img at bounding box center [273, 253] width 48 height 48
click at [330, 504] on textarea at bounding box center [601, 495] width 707 height 25
type textarea "kas soovite hinnapakkumist?"
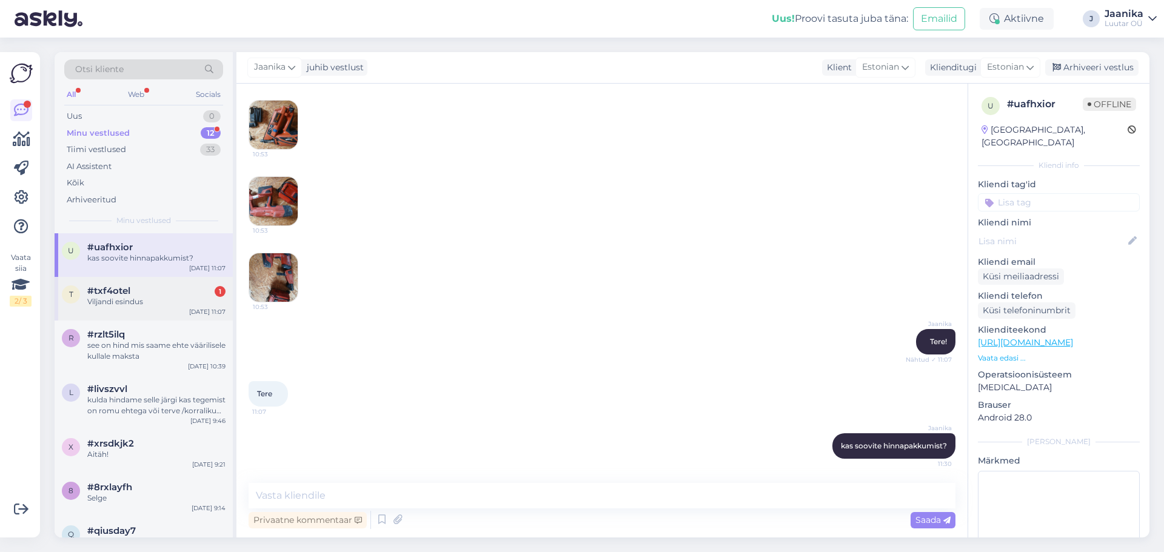
click at [137, 297] on div "Viljandi esindus" at bounding box center [156, 301] width 138 height 11
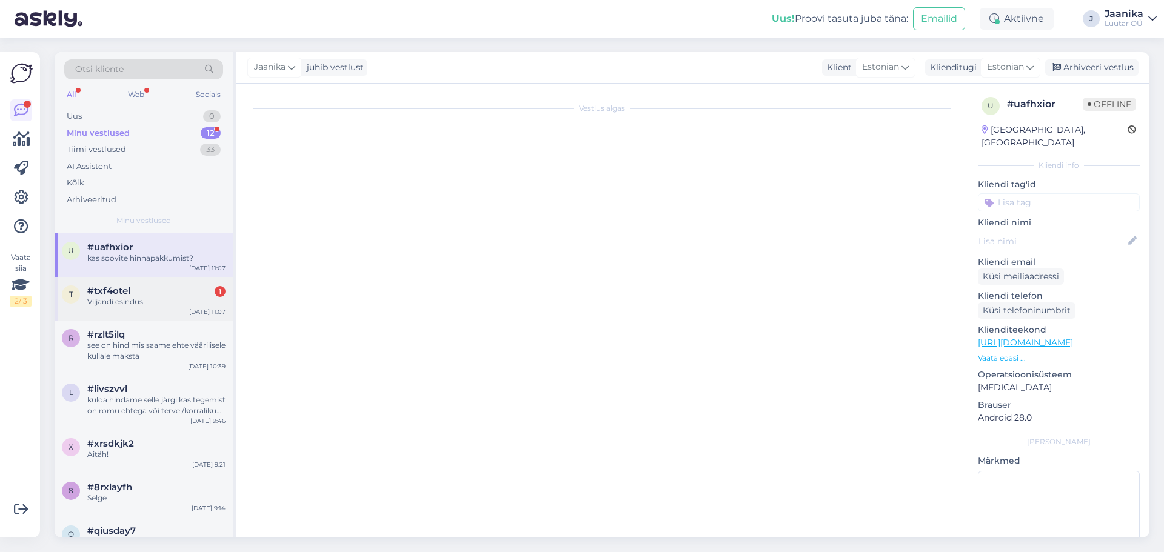
scroll to position [744, 0]
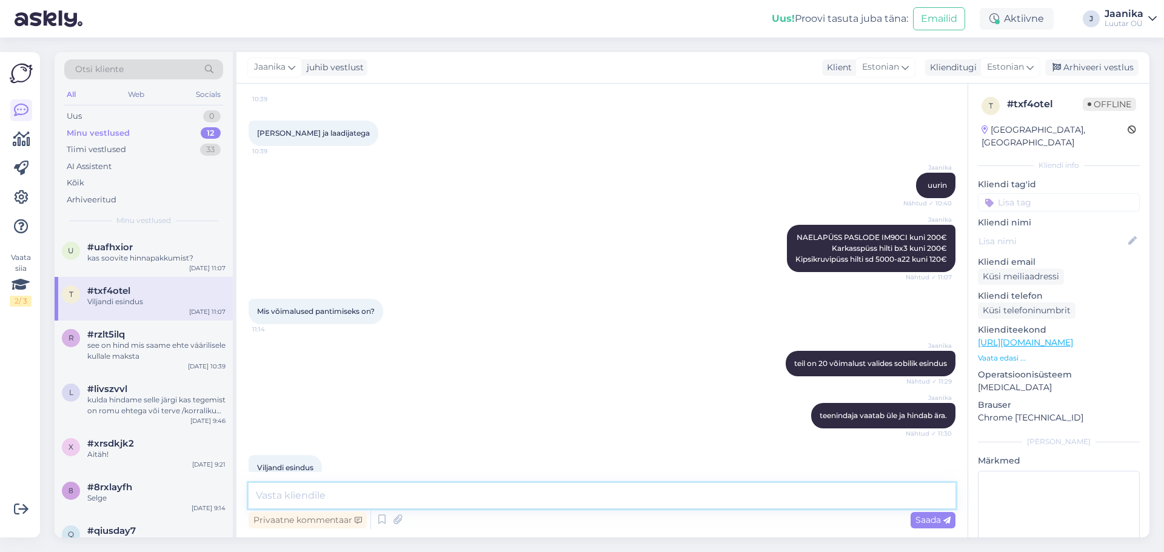
click at [369, 496] on textarea at bounding box center [601, 495] width 707 height 25
click at [149, 242] on div "#uafhxior 3" at bounding box center [156, 247] width 138 height 11
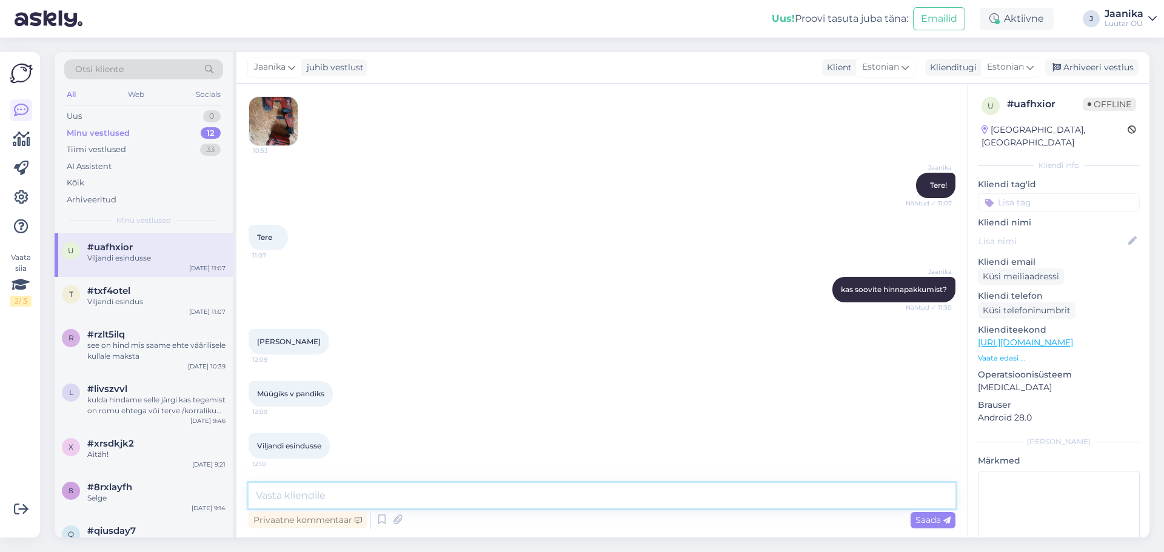
click at [349, 490] on textarea at bounding box center [601, 495] width 707 height 25
click at [323, 493] on textarea at bounding box center [601, 495] width 707 height 25
click at [312, 495] on textarea "[PERSON_NAME] pndi puhul on summa sama" at bounding box center [601, 495] width 707 height 25
type textarea "müügi [PERSON_NAME] puhul on summa sama"
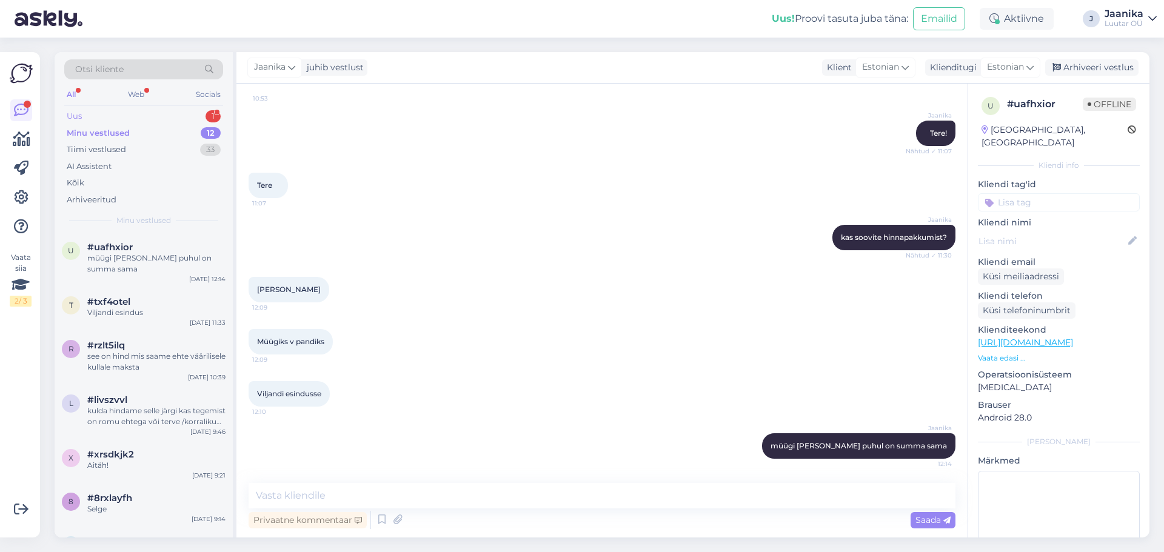
click at [97, 119] on div "Uus 1" at bounding box center [143, 116] width 159 height 17
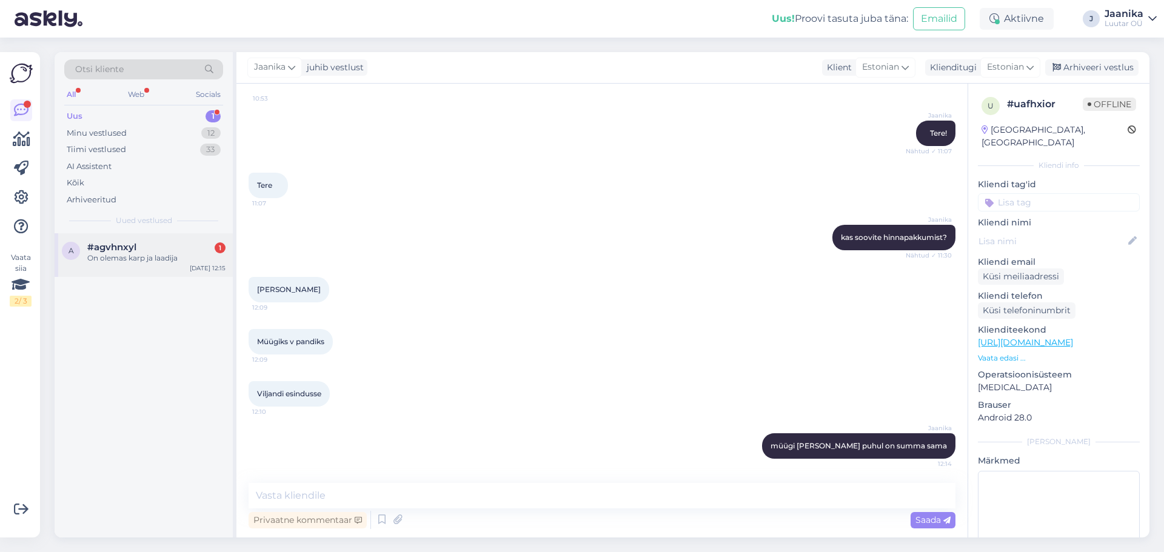
click at [118, 255] on div "On olemas karp ja laadija" at bounding box center [156, 258] width 138 height 11
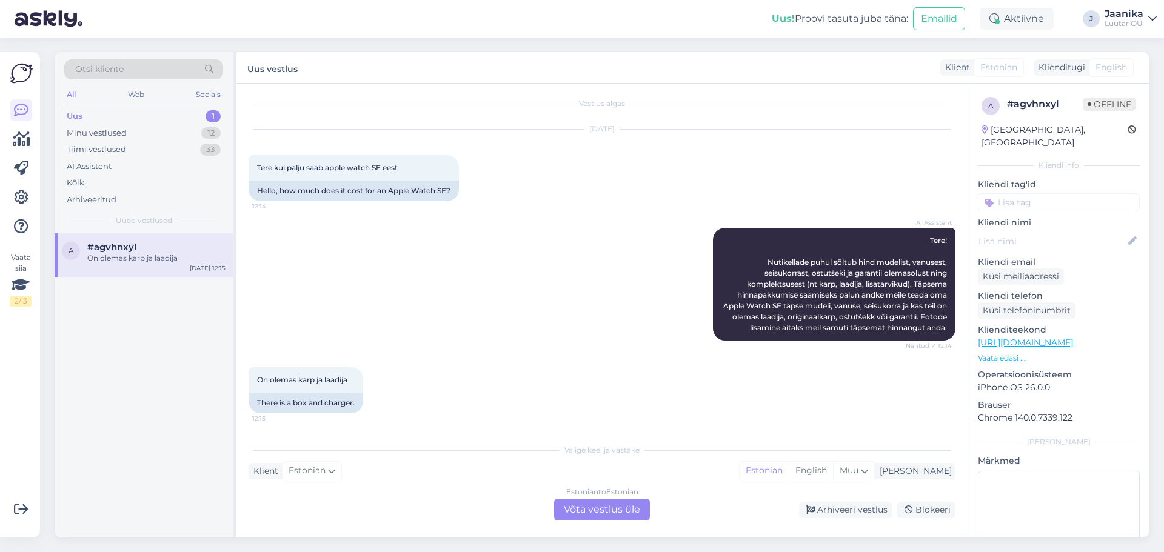
scroll to position [16, 0]
click at [624, 513] on div "Estonian to Estonian Võta vestlus üle" at bounding box center [602, 510] width 96 height 22
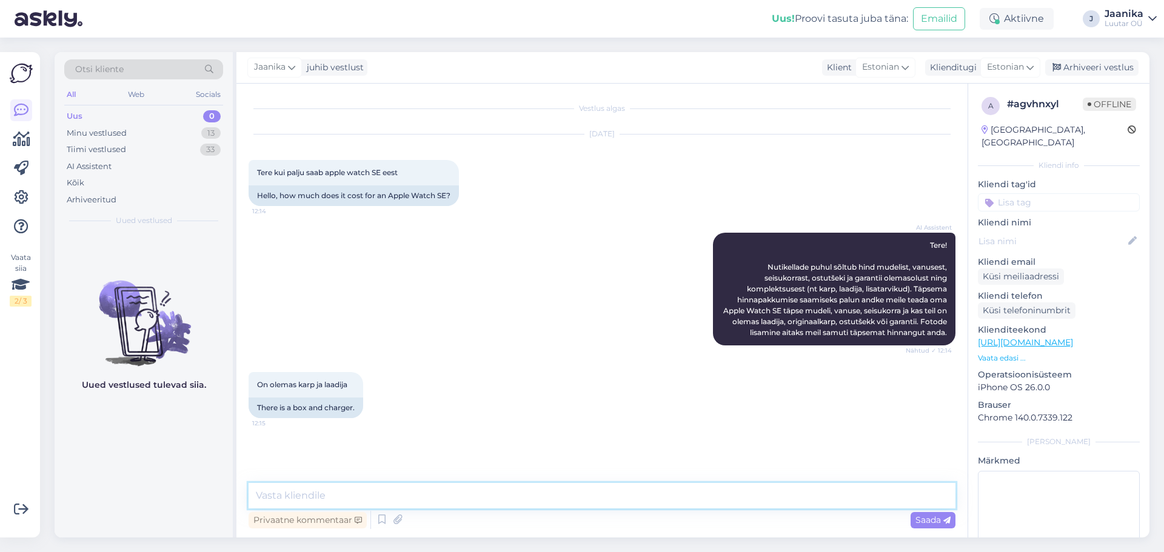
click at [503, 485] on textarea at bounding box center [601, 495] width 707 height 25
type textarea "Tere!"
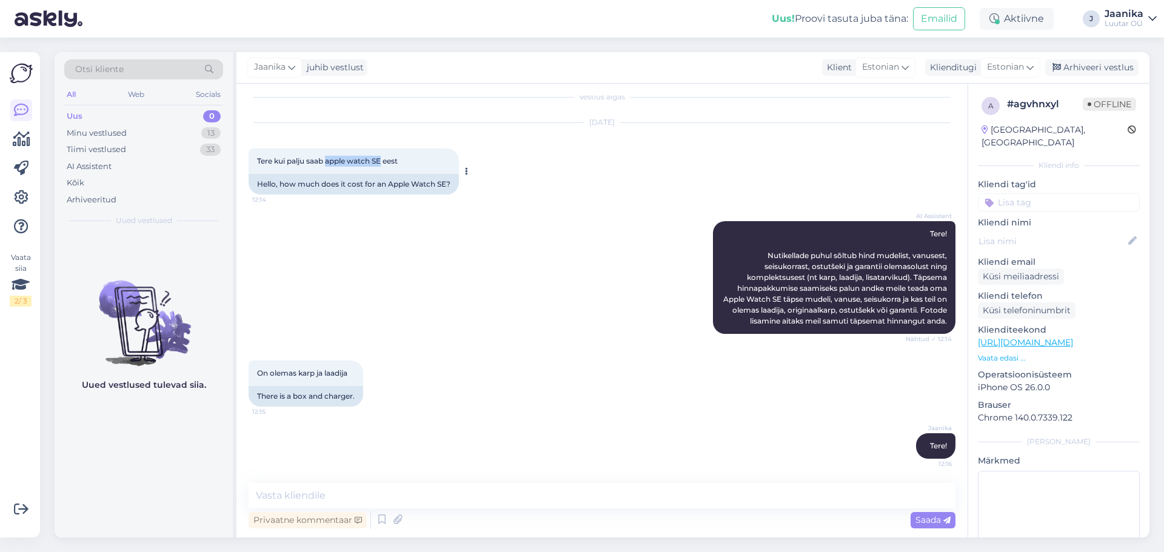
drag, startPoint x: 384, startPoint y: 152, endPoint x: 328, endPoint y: 151, distance: 55.2
click at [328, 156] on span "Tere kui palju saab apple watch SE eest" at bounding box center [327, 160] width 141 height 9
click at [330, 493] on textarea at bounding box center [601, 495] width 707 height 25
type textarea "mitu mm?"
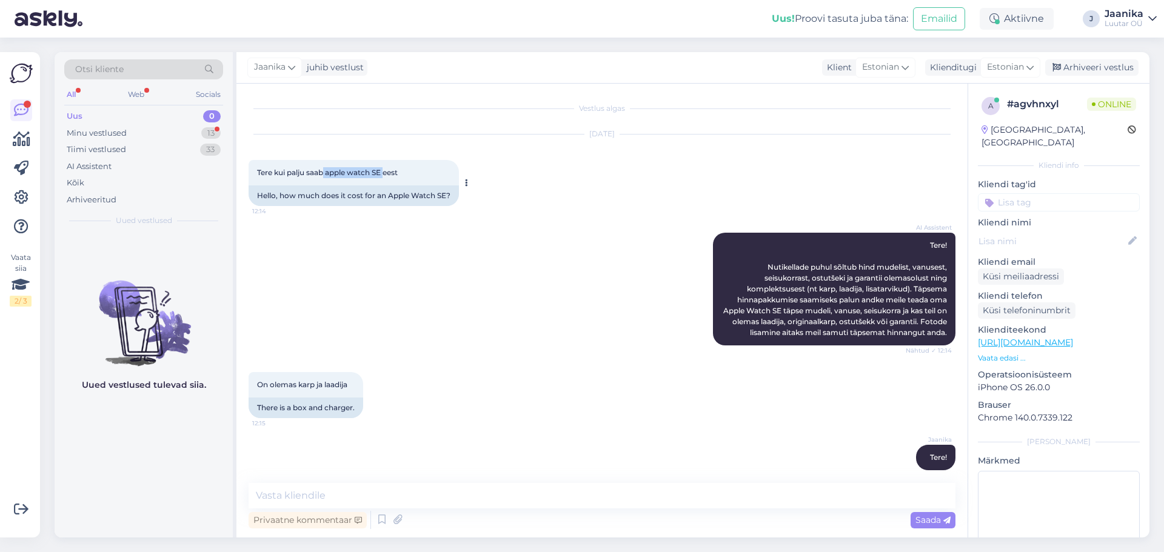
drag, startPoint x: 325, startPoint y: 170, endPoint x: 387, endPoint y: 171, distance: 62.4
click at [387, 171] on span "Tere kui palju saab apple watch SE eest" at bounding box center [327, 172] width 141 height 9
copy span "apple watch SE"
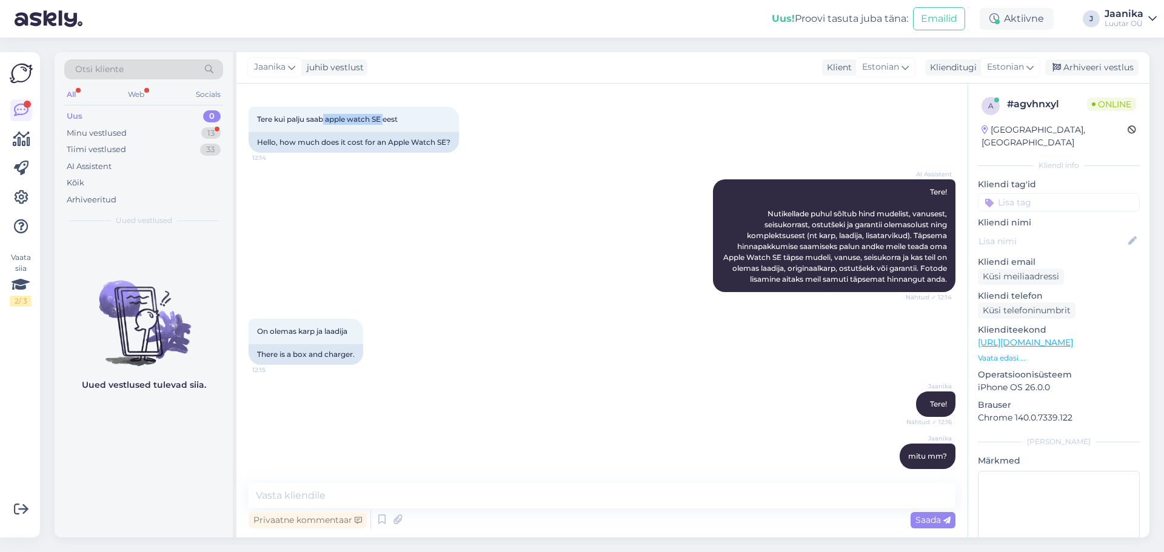
scroll to position [127, 0]
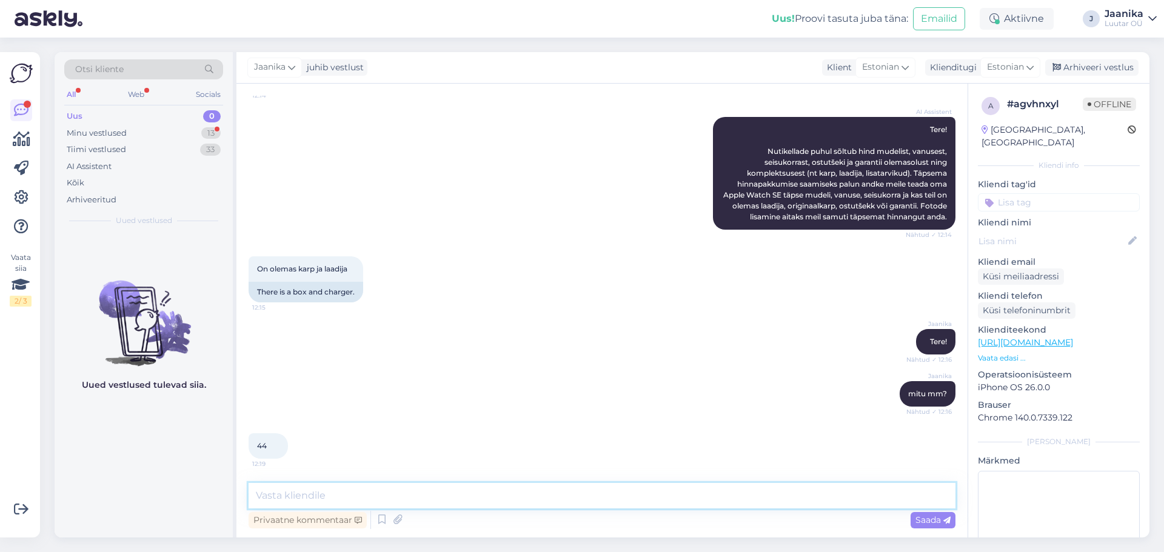
click at [376, 501] on textarea at bounding box center [601, 495] width 707 height 25
type textarea "60-70€"
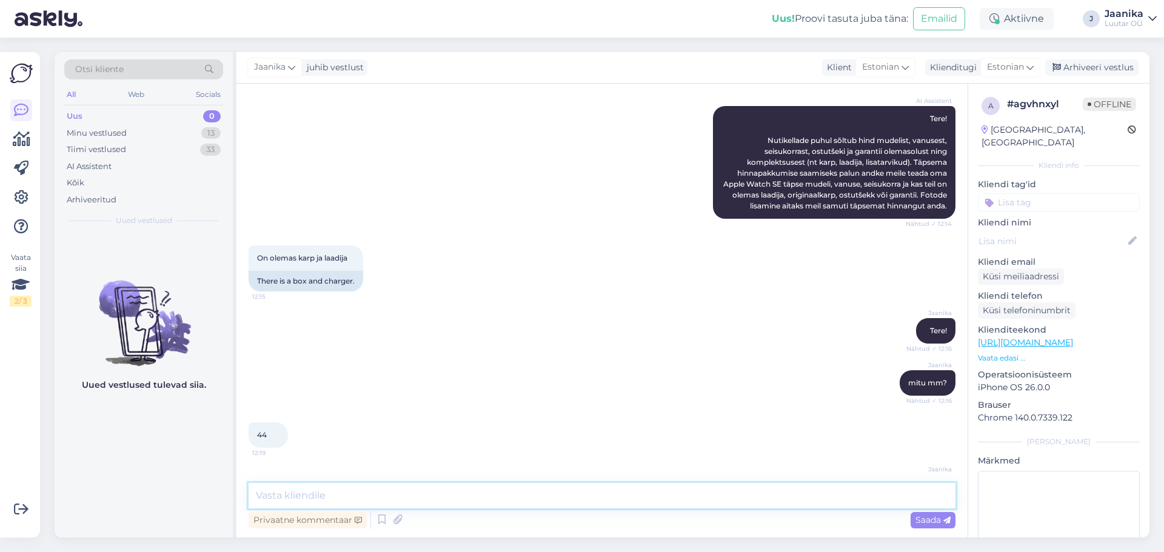
scroll to position [179, 0]
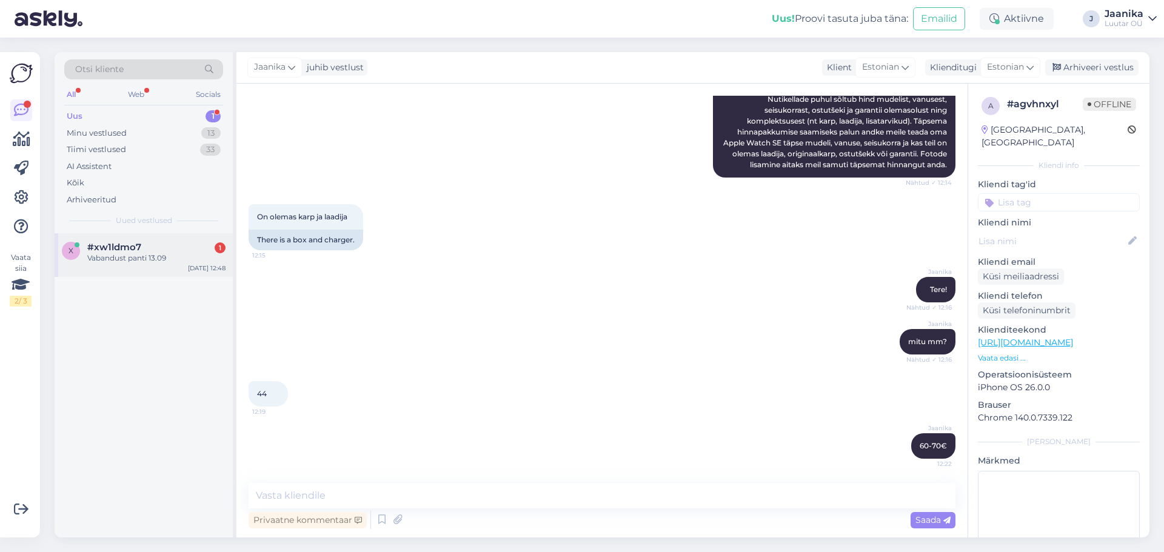
click at [122, 243] on span "#xw1ldmo7" at bounding box center [114, 247] width 54 height 11
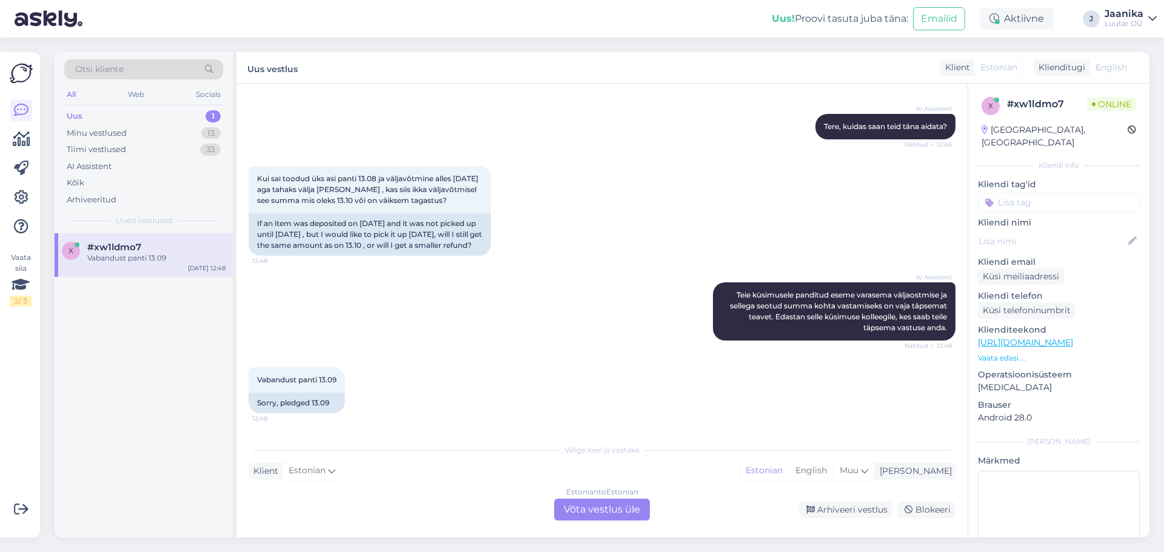
scroll to position [141, 0]
click at [558, 510] on div "Estonian to Estonian Võta vestlus üle" at bounding box center [602, 510] width 96 height 22
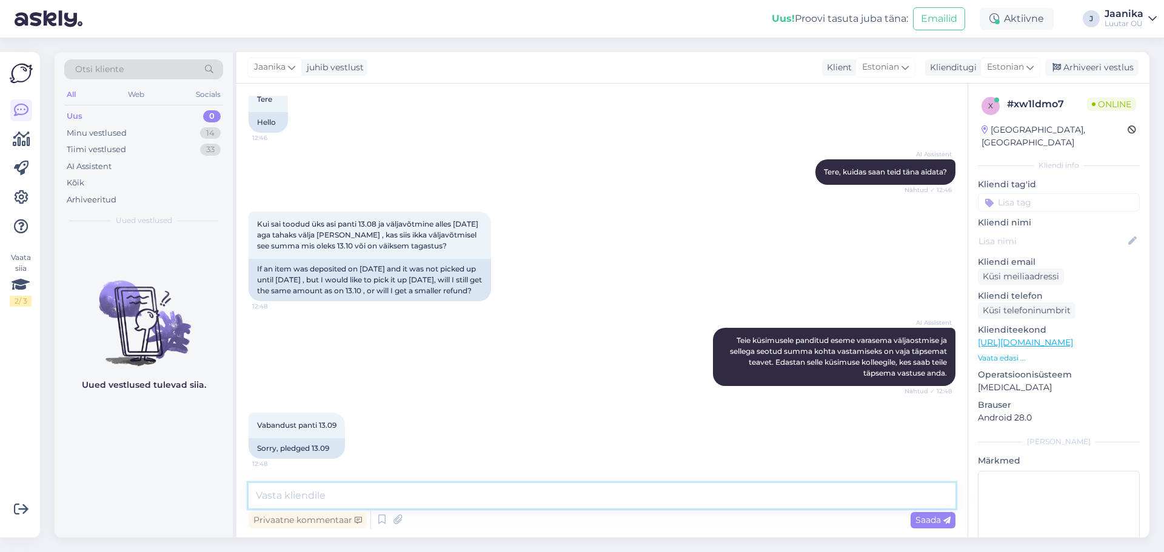
click at [386, 502] on textarea at bounding box center [601, 495] width 707 height 25
type textarea "Tere!"
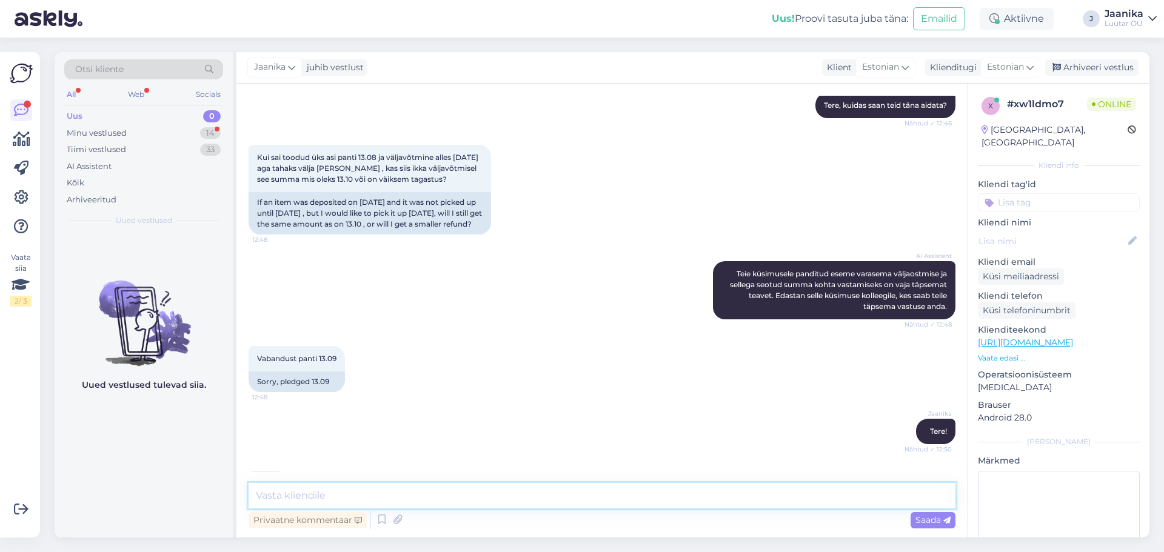
scroll to position [199, 0]
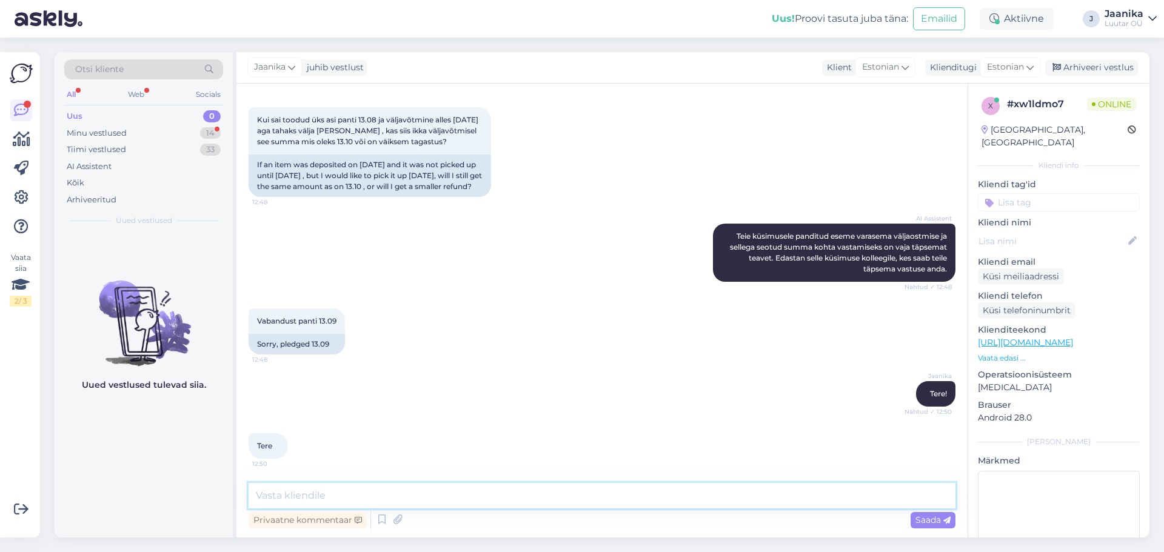
click at [340, 495] on textarea at bounding box center [601, 495] width 707 height 25
type textarea "väljaostu summa ei muutu. kui te 13.08 panite panti siis ei saa kindlasti olla …"
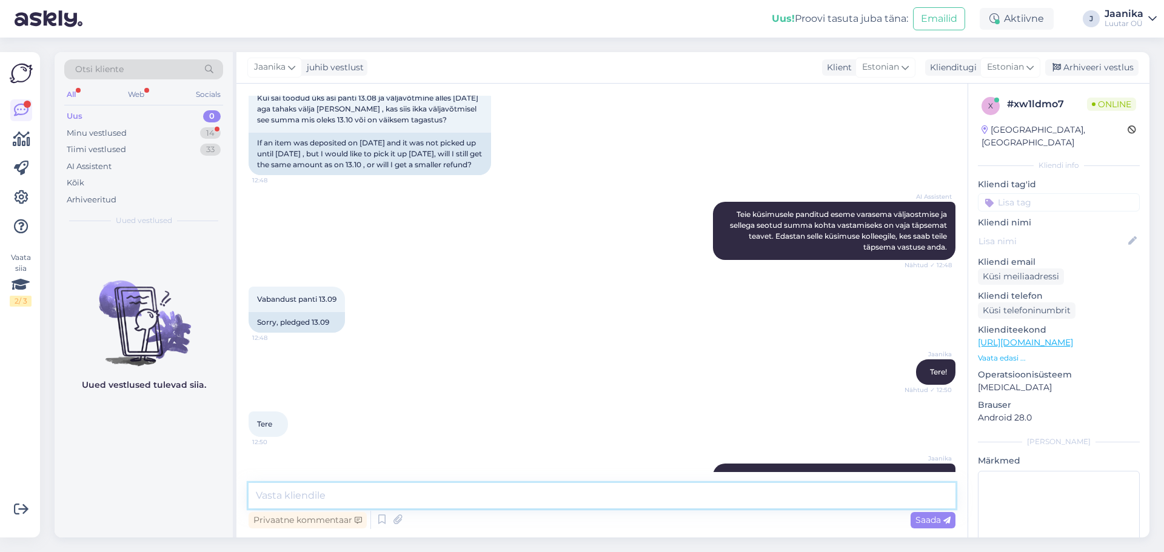
scroll to position [262, 0]
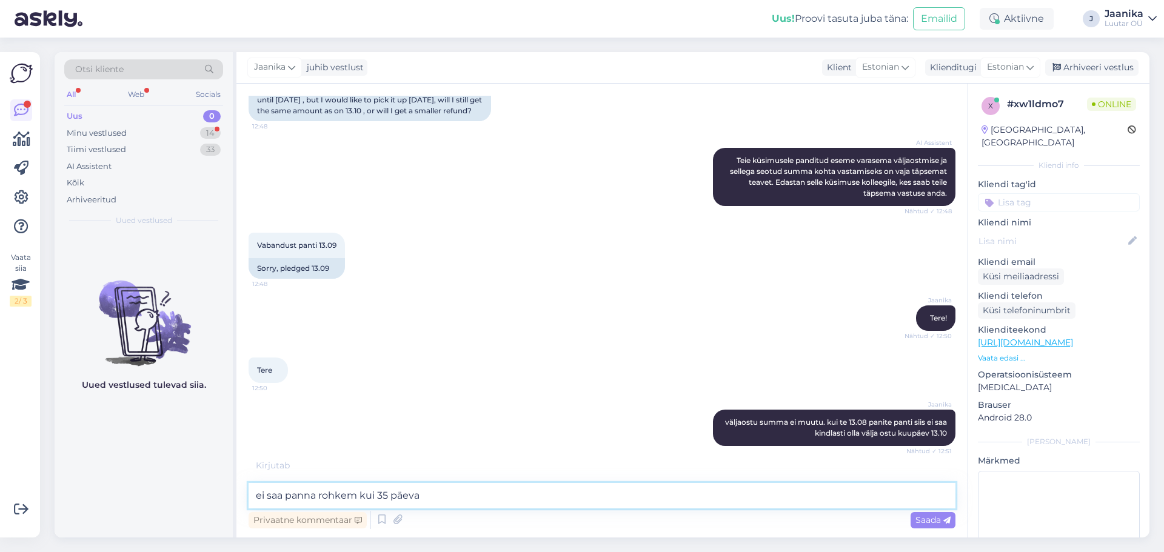
type textarea "ei saa panna rohkem kui 35 päeva"
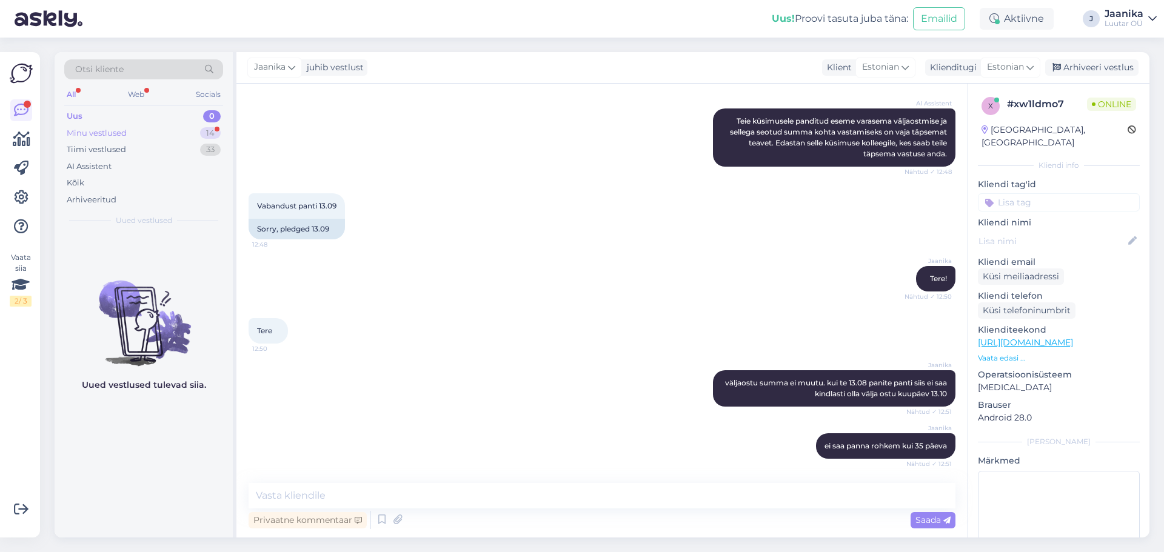
click at [110, 130] on div "Minu vestlused" at bounding box center [97, 133] width 60 height 12
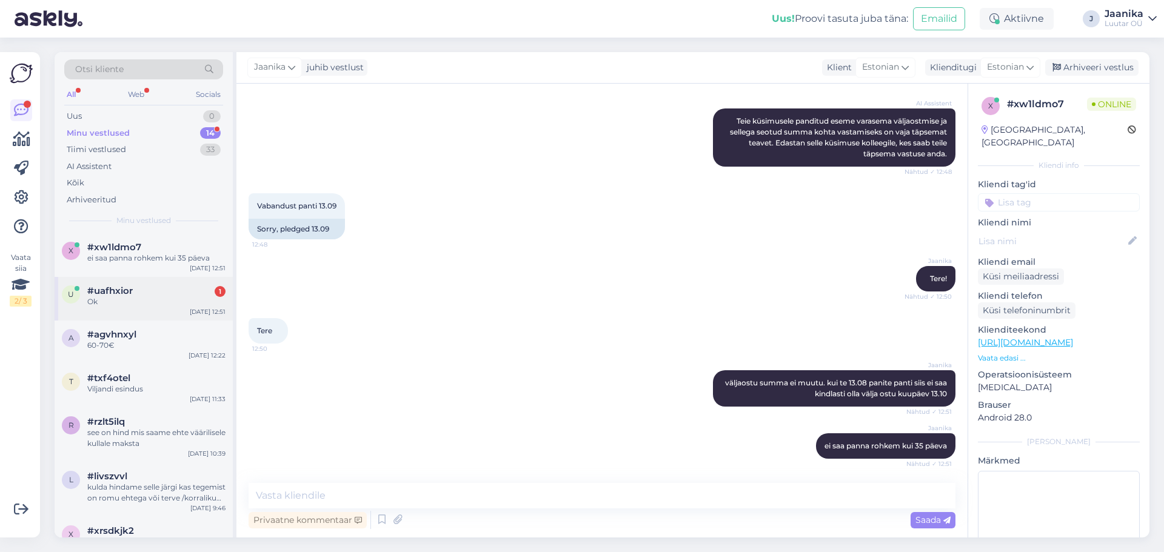
click at [124, 292] on span "#uafhxior" at bounding box center [109, 290] width 45 height 11
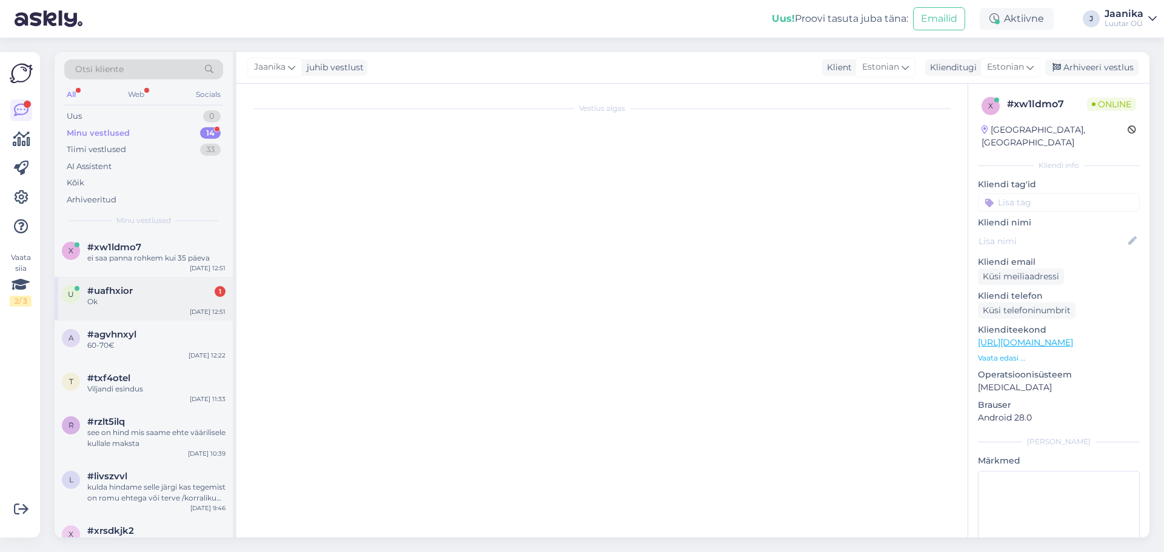
scroll to position [321, 0]
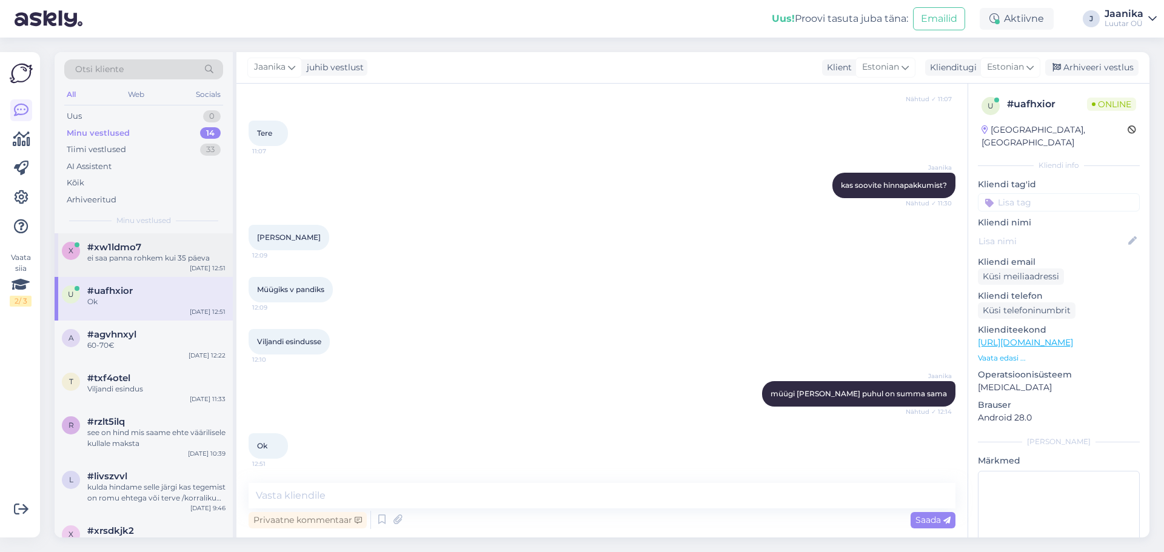
click at [132, 250] on span "#xw1ldmo7" at bounding box center [114, 247] width 54 height 11
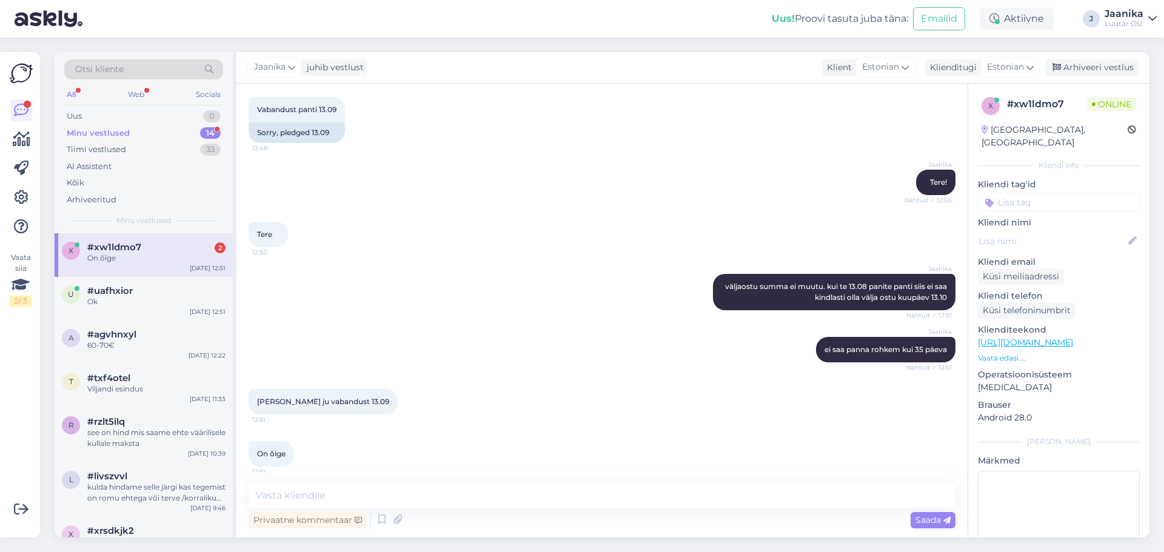
scroll to position [419, 0]
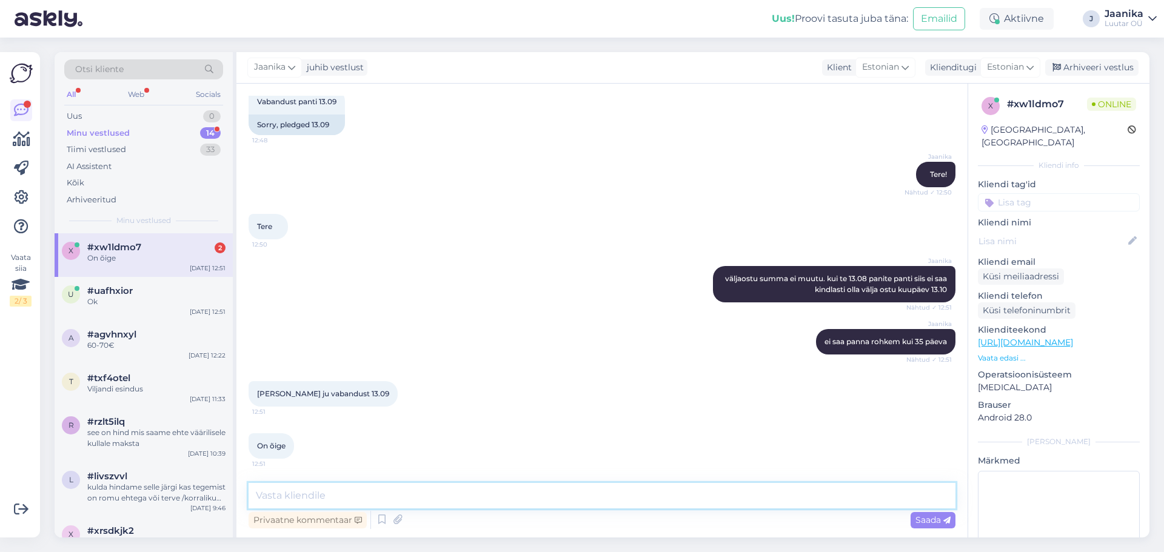
click at [333, 493] on textarea at bounding box center [601, 495] width 707 height 25
click at [345, 500] on textarea at bounding box center [601, 495] width 707 height 25
click at [254, 498] on textarea "jah saate välja ost." at bounding box center [601, 495] width 707 height 25
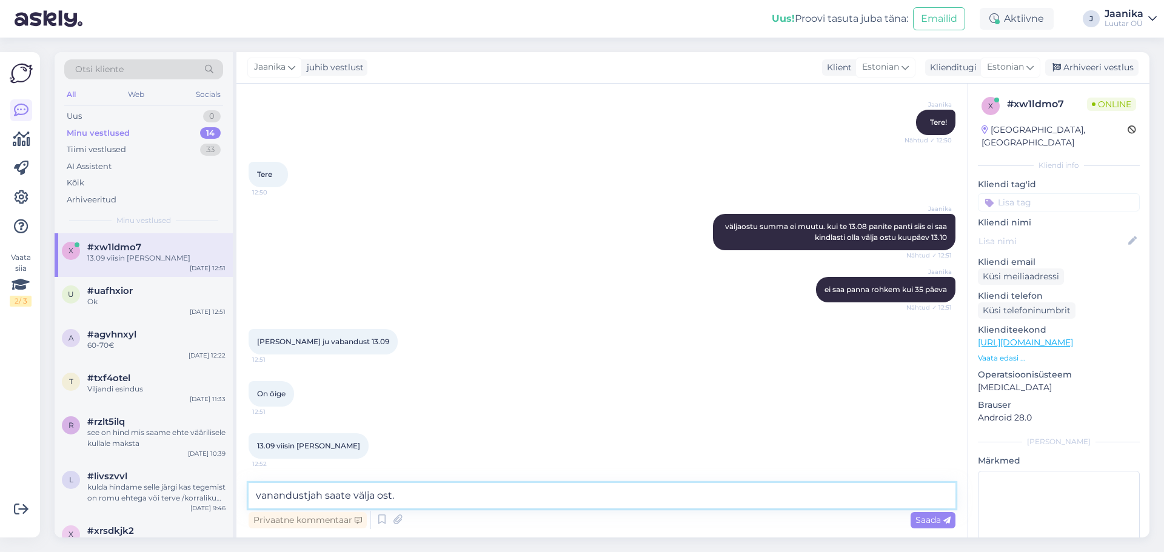
type textarea "vanandust!jah saate välja ost."
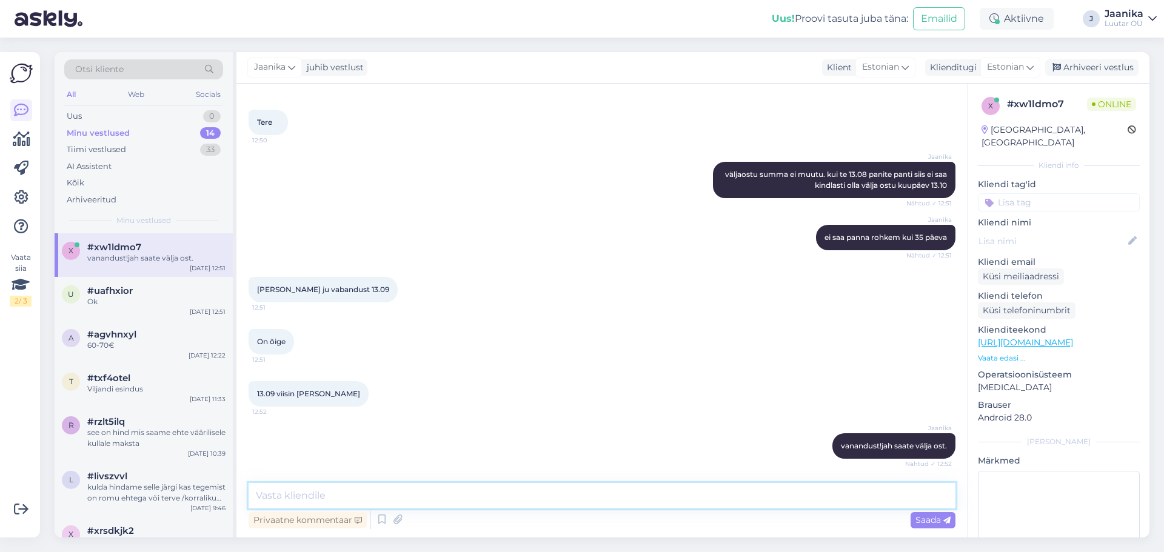
scroll to position [575, 0]
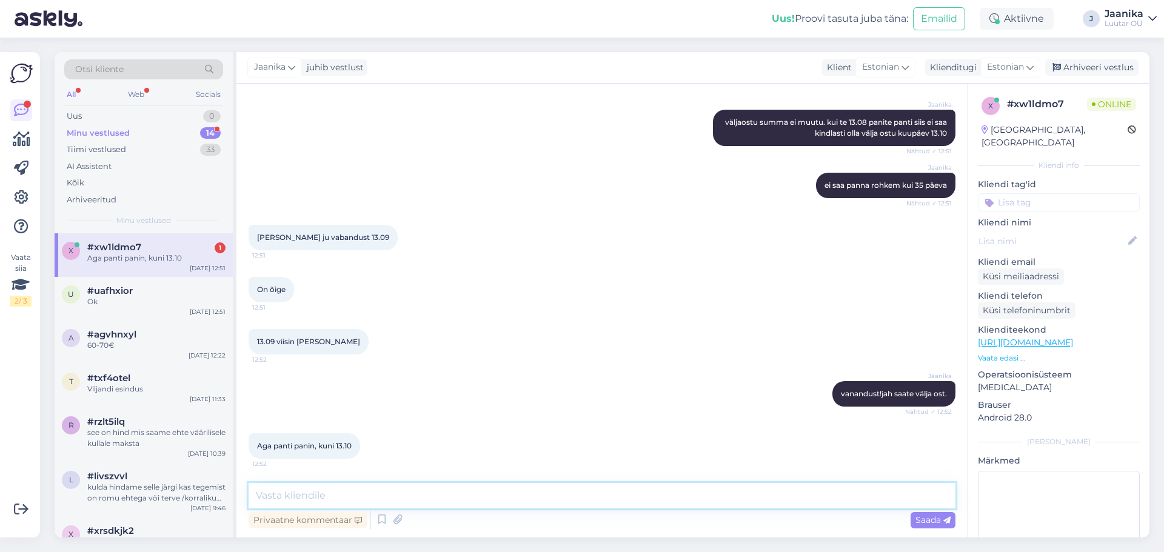
click at [358, 493] on textarea at bounding box center [601, 495] width 707 height 25
click at [396, 494] on textarea "välja ostu summa ei muutu. summa on ikka see mis lepingul kirjas." at bounding box center [601, 495] width 707 height 25
type textarea "välja ostu summa ei muutu. Väljaostu summa on ikka see mis lepingul kirjas."
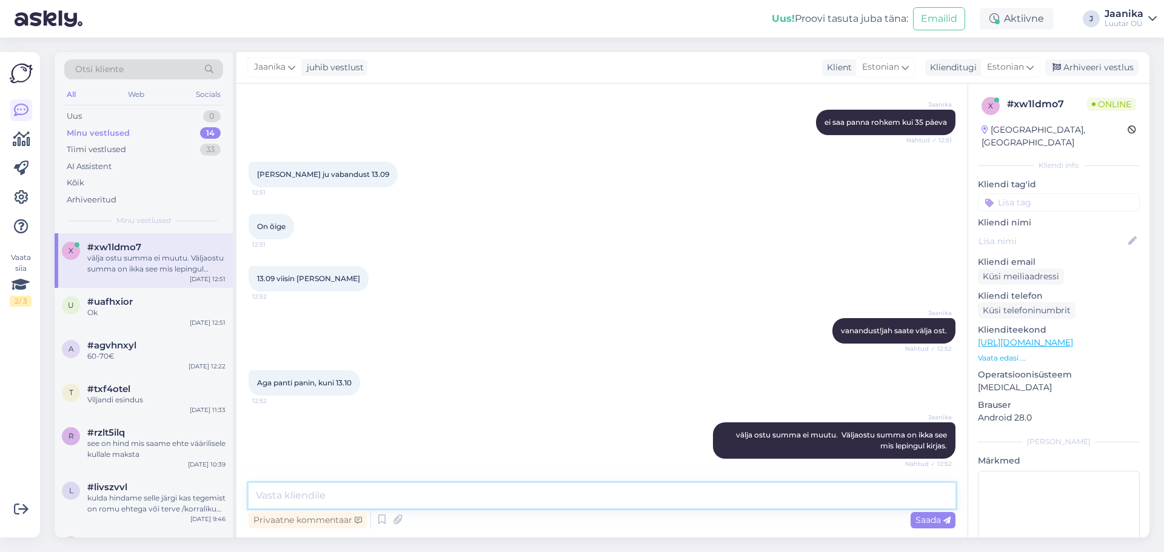
scroll to position [701, 0]
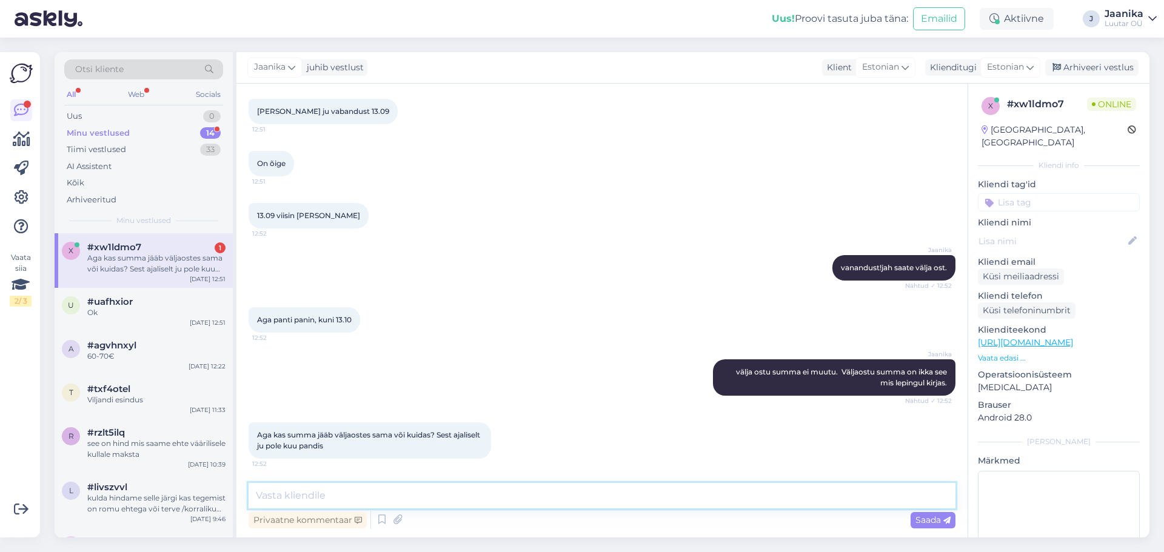
click at [338, 493] on textarea at bounding box center [601, 495] width 707 height 25
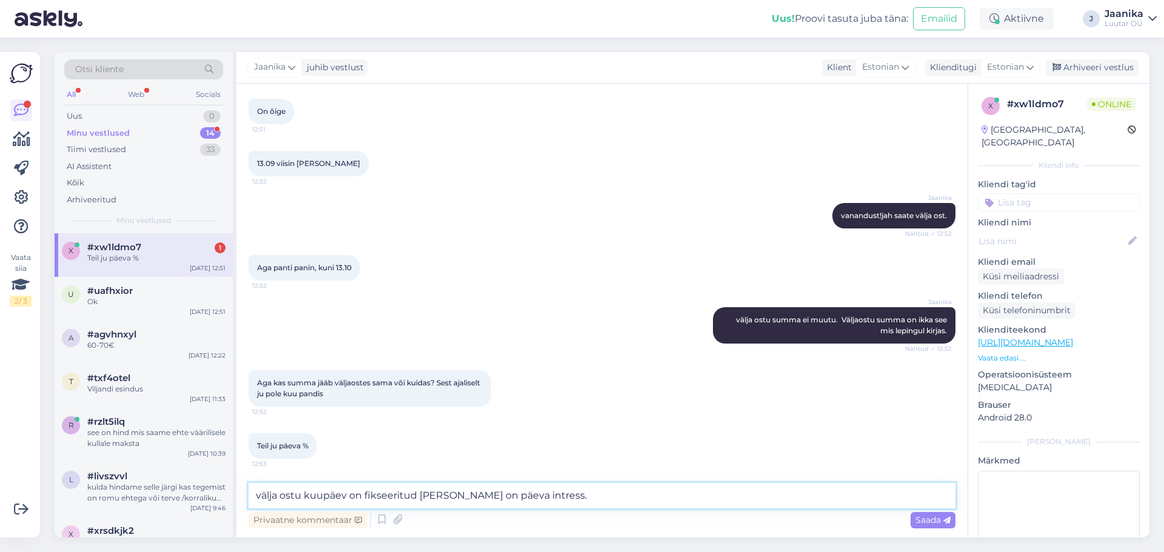
scroll to position [753, 0]
type textarea "välja ostu kuupäev on fikseeritud [PERSON_NAME] on päeva intress, mis fikseerit…"
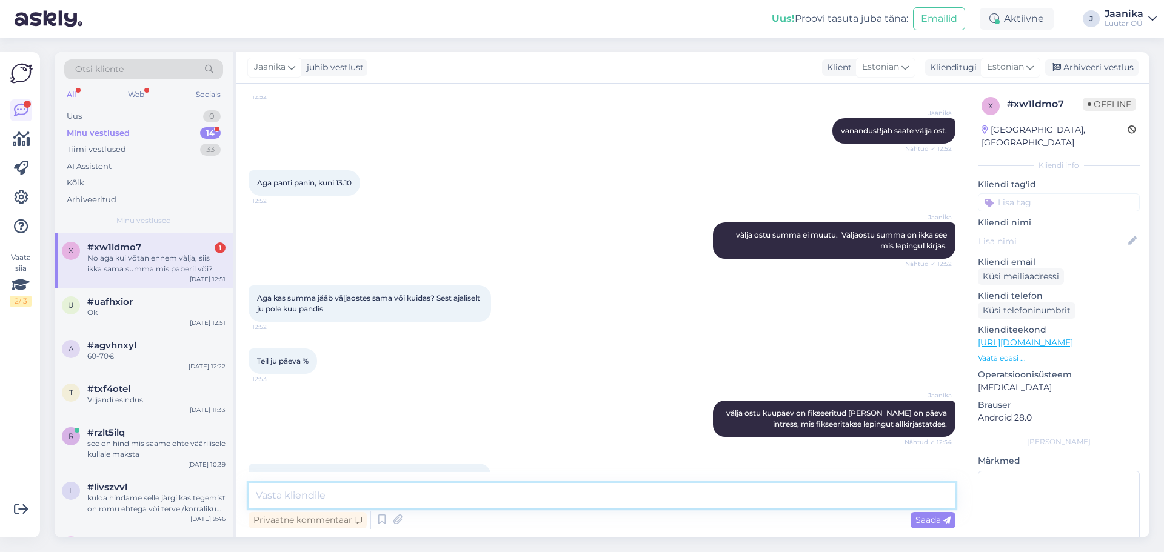
scroll to position [879, 0]
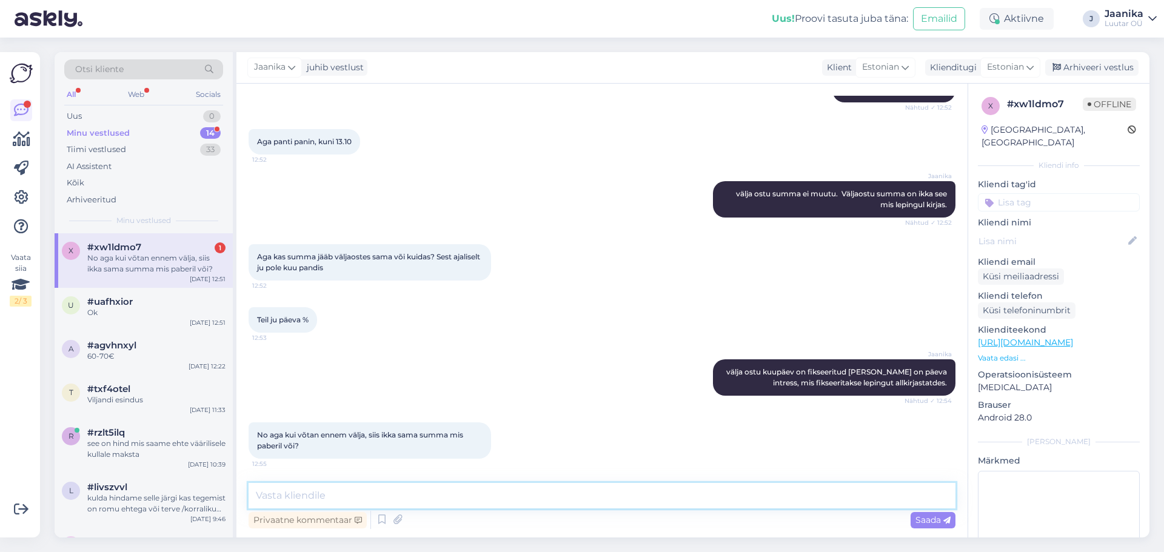
click at [374, 494] on textarea at bounding box center [601, 495] width 707 height 25
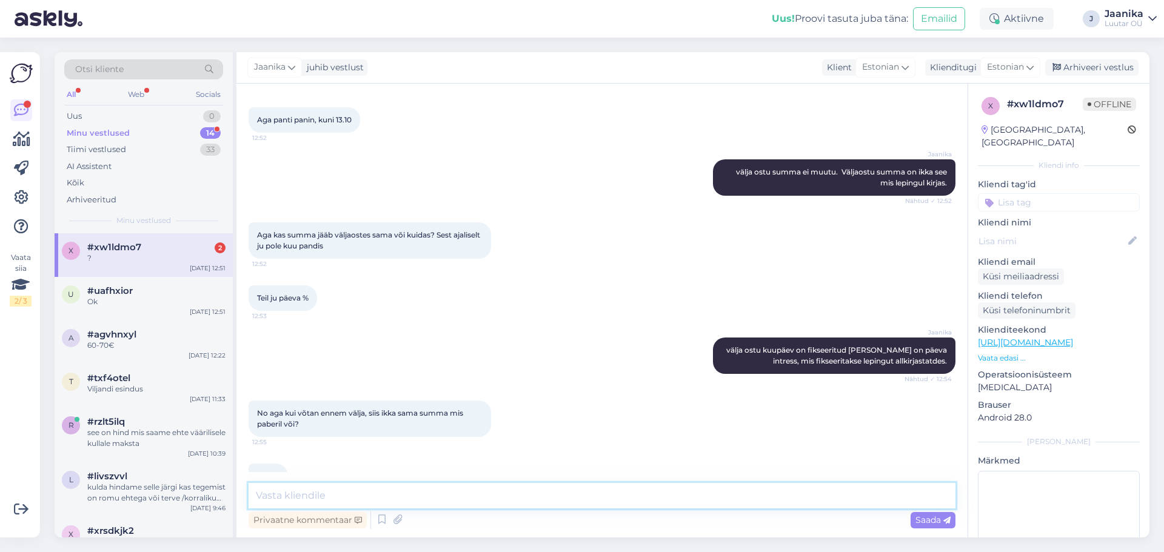
scroll to position [932, 0]
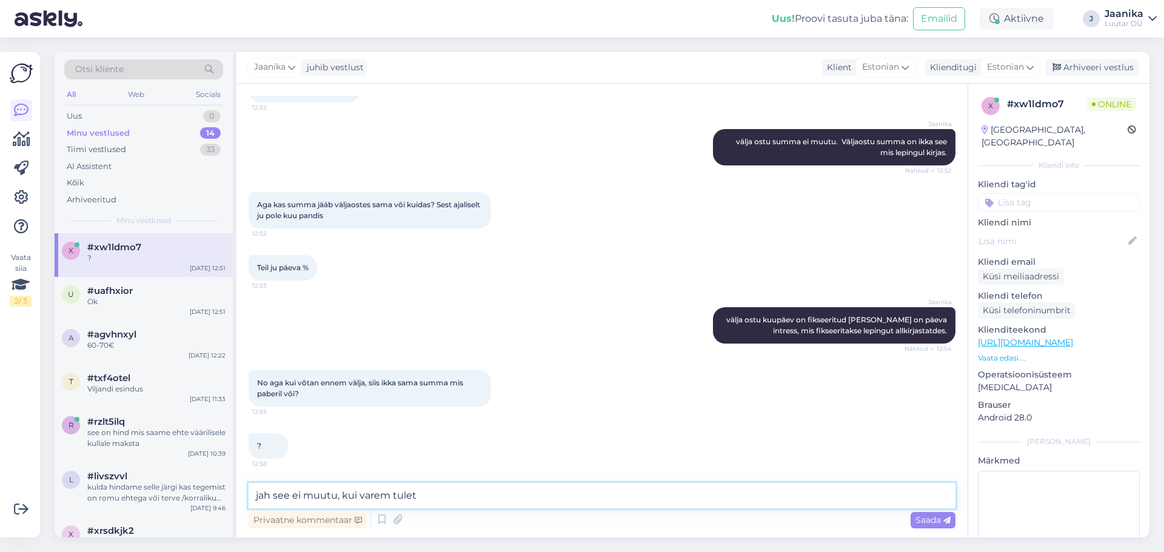
type textarea "jah see ei muutu, kui varem tulete"
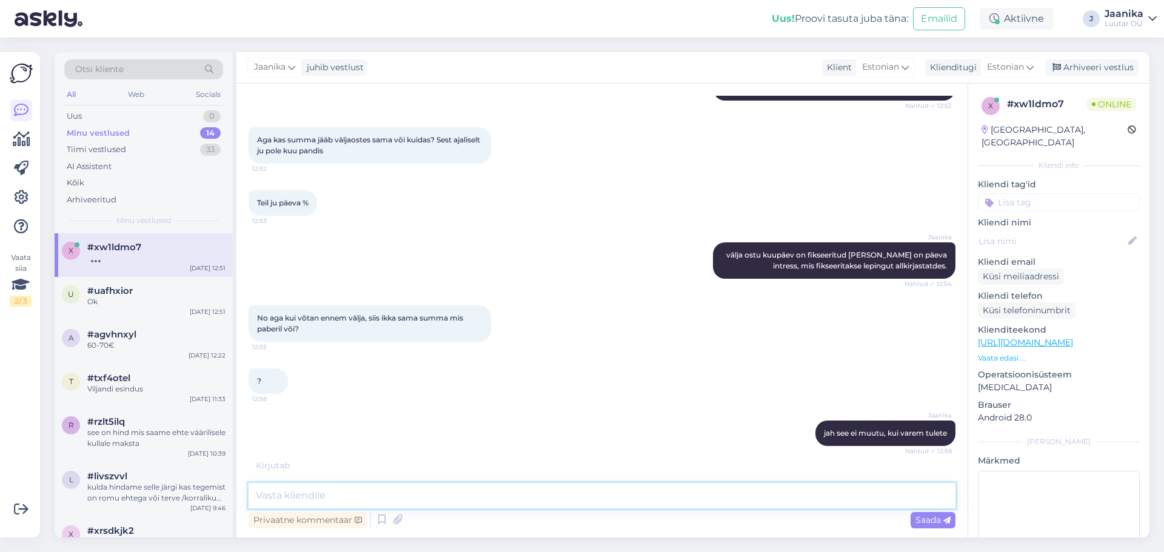
scroll to position [1036, 0]
